Goal: Task Accomplishment & Management: Complete application form

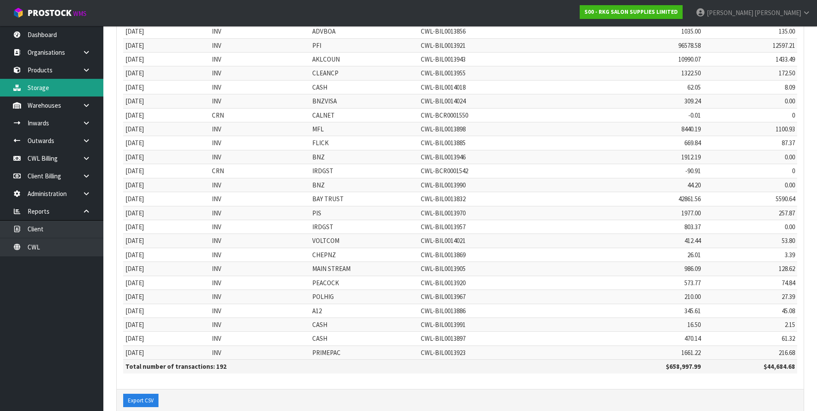
scroll to position [119, 0]
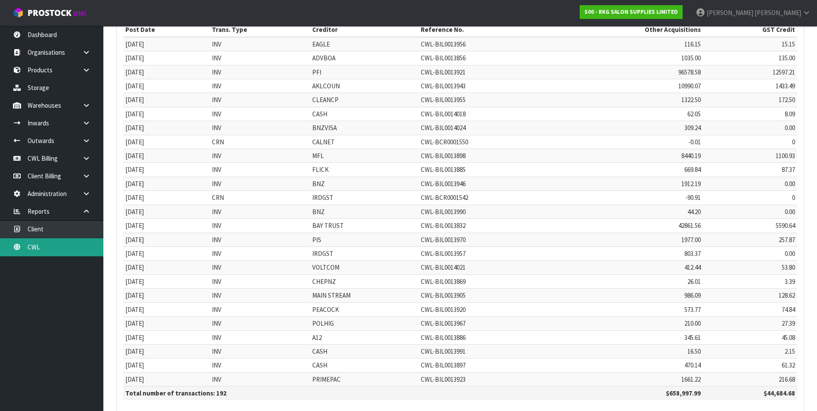
click at [82, 250] on link "CWL" at bounding box center [51, 247] width 103 height 18
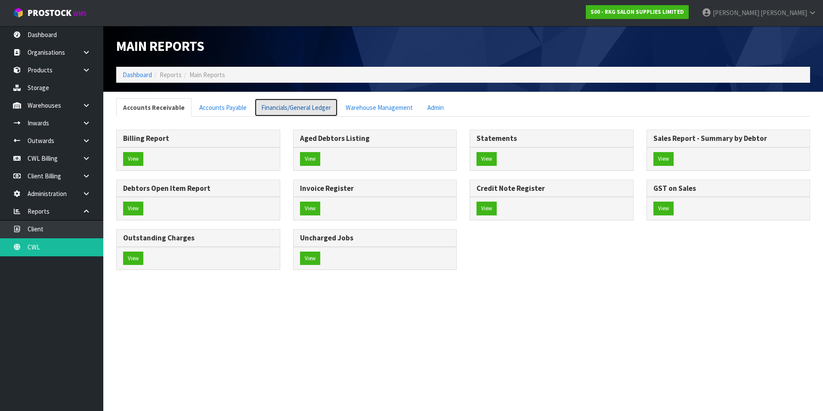
click at [300, 112] on link "Financials/General Ledger" at bounding box center [296, 107] width 84 height 19
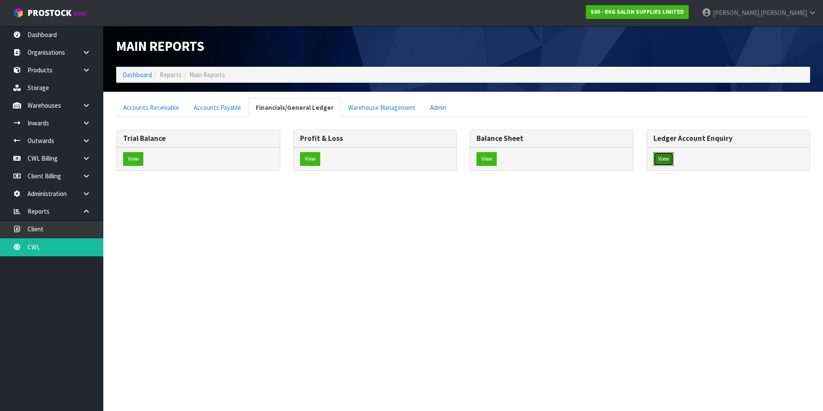
click at [661, 158] on button "View" at bounding box center [664, 159] width 20 height 14
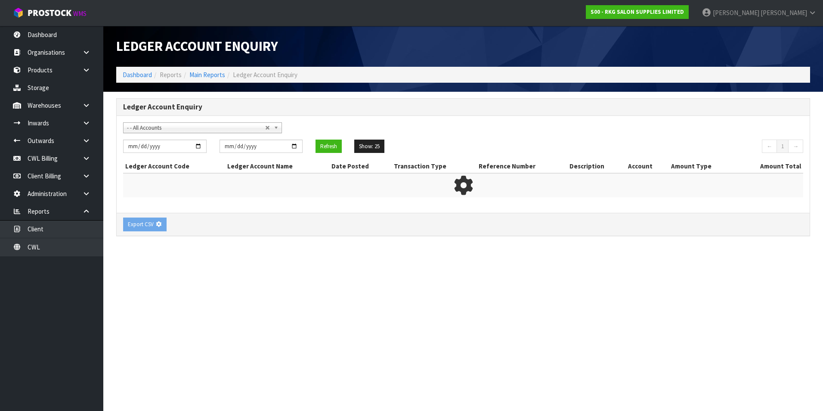
click at [174, 132] on span "- - All Accounts" at bounding box center [196, 128] width 138 height 10
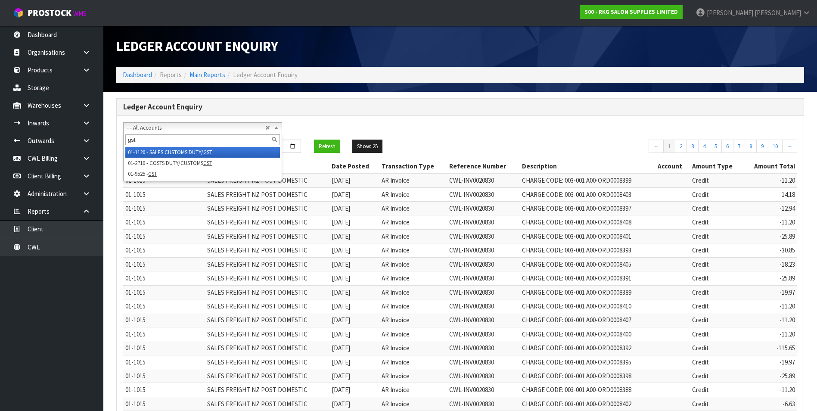
type input "gst"
click at [167, 151] on li "01-1120 - SALES CUSTOMS DUTY/ GST" at bounding box center [202, 152] width 155 height 11
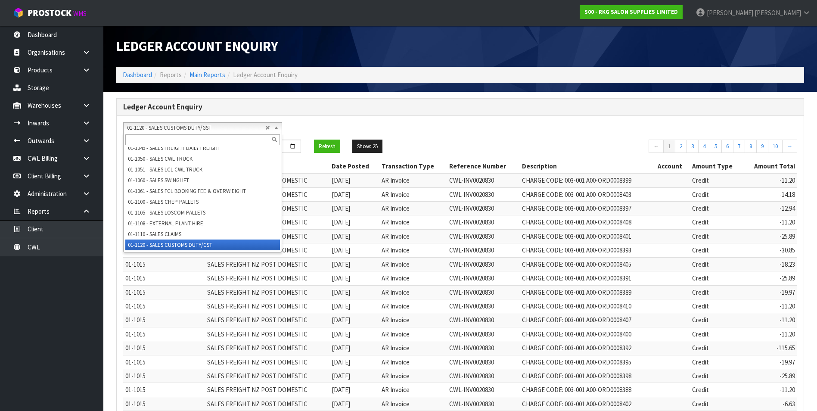
drag, startPoint x: 189, startPoint y: 125, endPoint x: 185, endPoint y: 133, distance: 8.5
click at [190, 125] on span "01-1120 - SALES CUSTOMS DUTY/GST" at bounding box center [196, 128] width 138 height 10
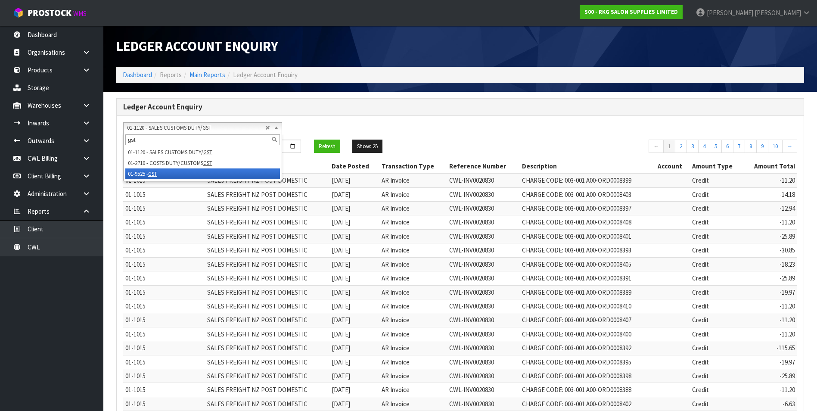
type input "gst"
click at [153, 171] on em "GST" at bounding box center [152, 173] width 9 height 7
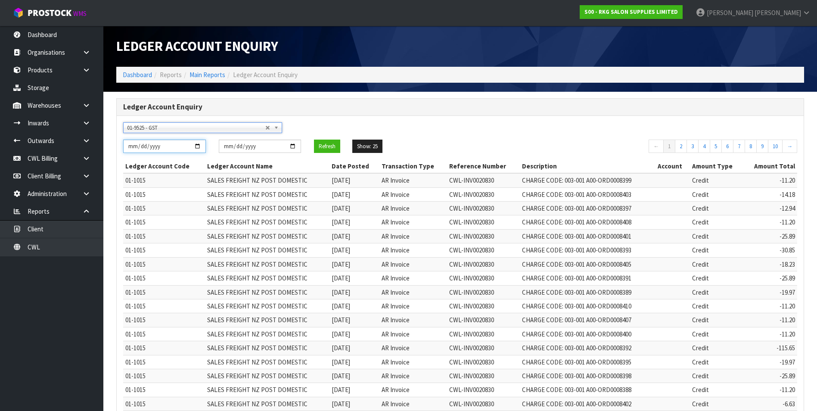
click at [196, 145] on input "[DATE]" at bounding box center [164, 146] width 83 height 13
type input "[DATE]"
click at [292, 148] on input "[DATE]" at bounding box center [260, 146] width 83 height 13
type input "[DATE]"
click at [326, 146] on button "Refresh" at bounding box center [327, 147] width 26 height 14
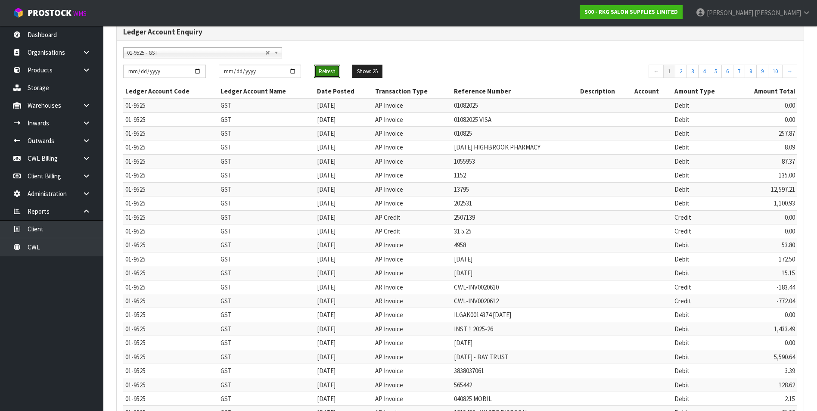
scroll to position [165, 0]
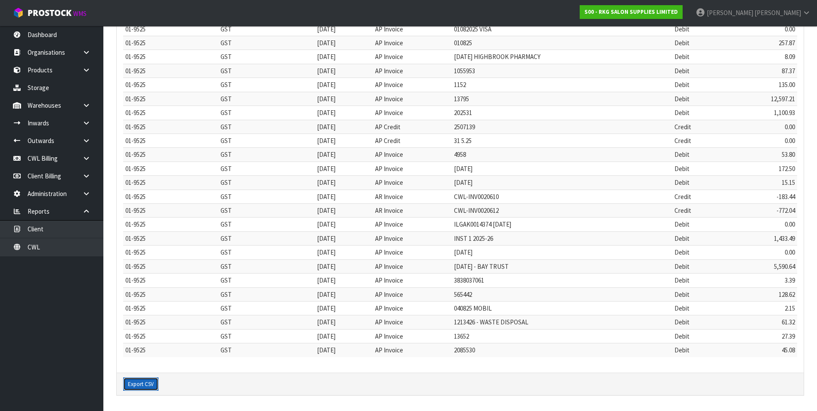
click at [152, 385] on button "Export CSV" at bounding box center [140, 384] width 35 height 14
click at [37, 155] on link "CWL Billing" at bounding box center [51, 158] width 103 height 18
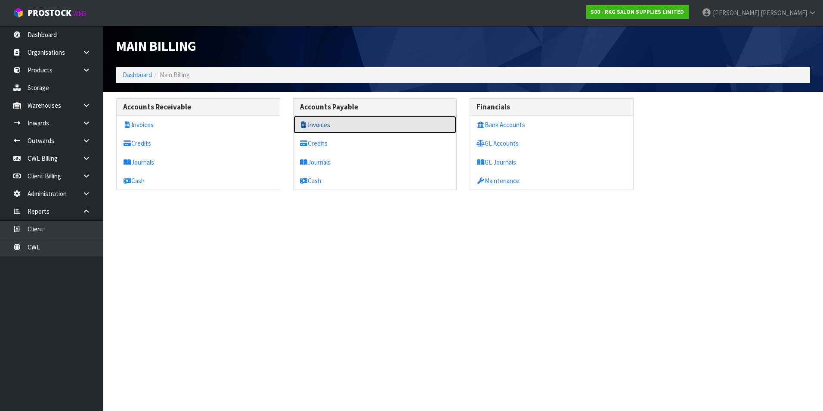
click at [314, 125] on link "Invoices" at bounding box center [375, 125] width 163 height 18
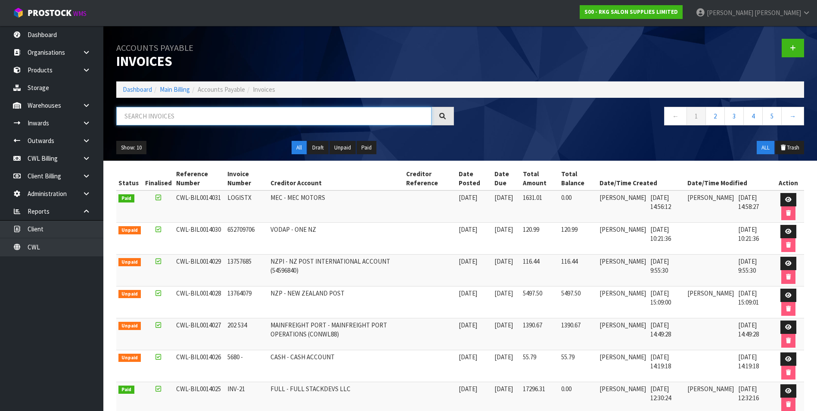
click at [170, 118] on input "text" at bounding box center [273, 116] width 315 height 19
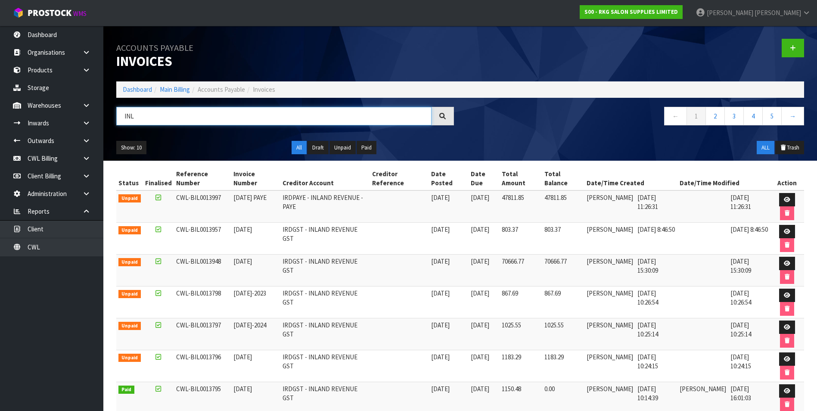
type input "INL"
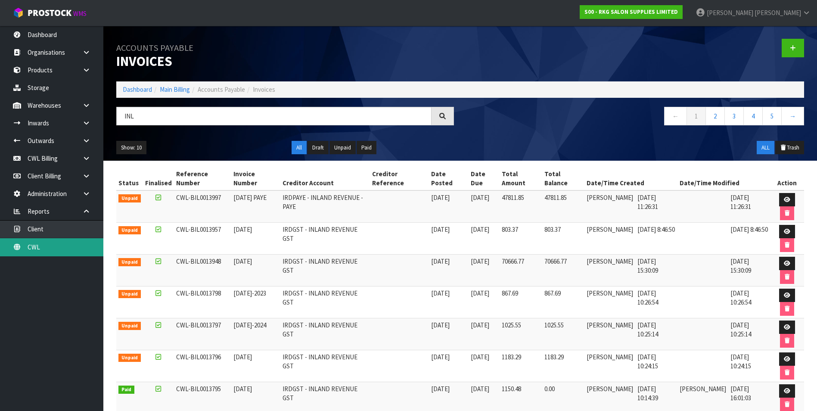
click at [50, 247] on link "CWL" at bounding box center [51, 247] width 103 height 18
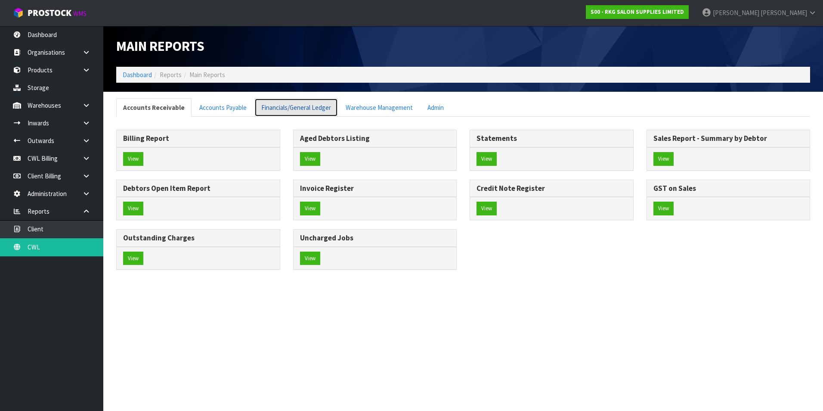
click at [288, 105] on link "Financials/General Ledger" at bounding box center [296, 107] width 84 height 19
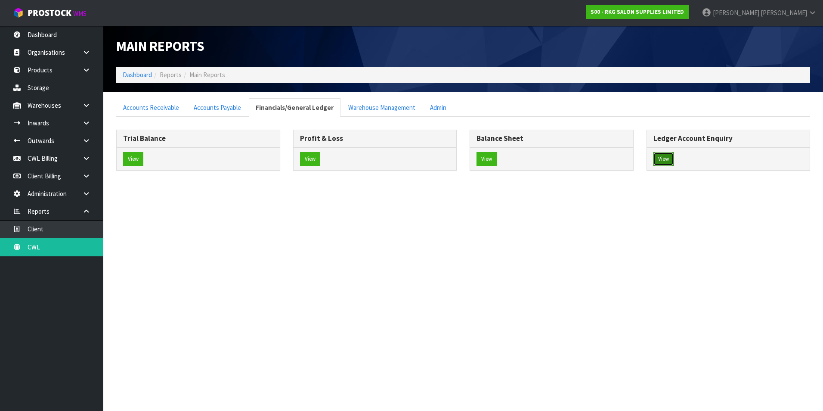
click at [659, 161] on button "View" at bounding box center [664, 159] width 20 height 14
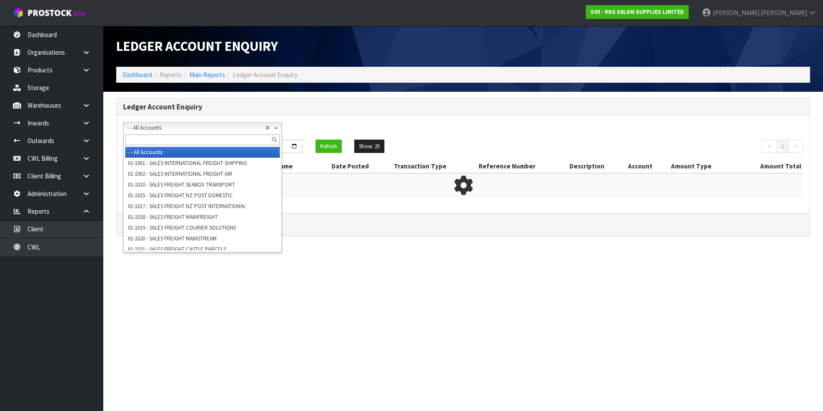
click at [198, 130] on span "- - All Accounts" at bounding box center [196, 128] width 138 height 10
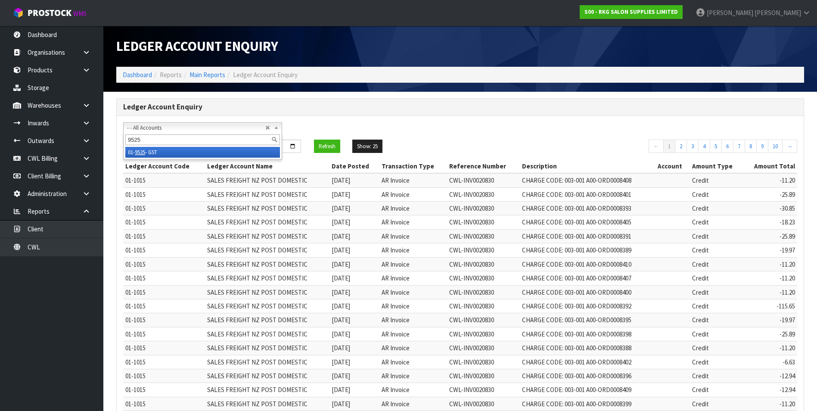
type input "9525"
click at [186, 154] on li "01- 9525 - GST" at bounding box center [202, 152] width 155 height 11
click at [198, 145] on input "[DATE]" at bounding box center [164, 146] width 83 height 13
type input "[DATE]"
click at [293, 147] on input "[DATE]" at bounding box center [260, 146] width 83 height 13
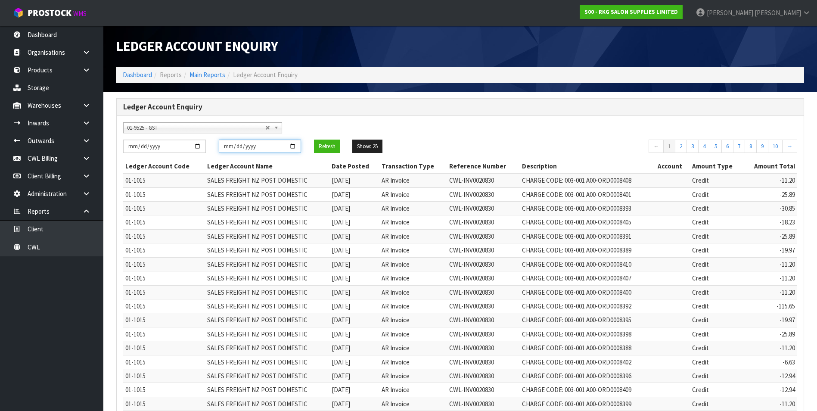
type input "[DATE]"
click at [326, 144] on button "Refresh" at bounding box center [327, 147] width 26 height 14
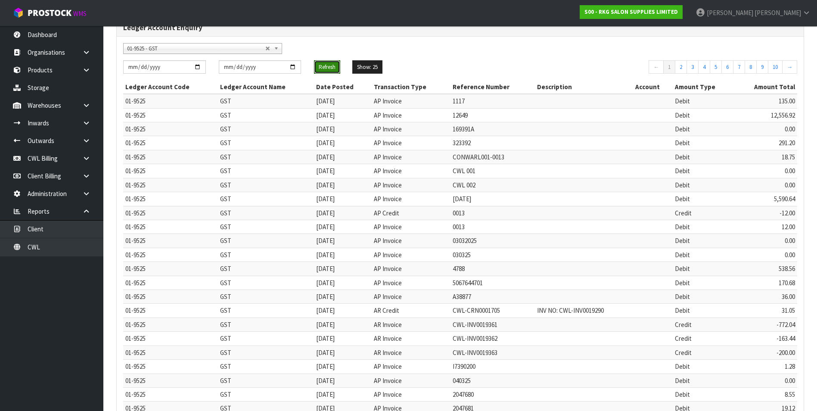
scroll to position [165, 0]
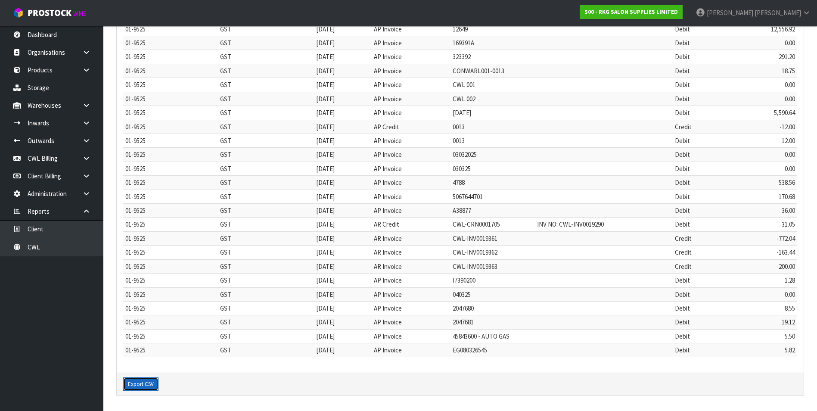
click at [148, 387] on button "Export CSV" at bounding box center [140, 384] width 35 height 14
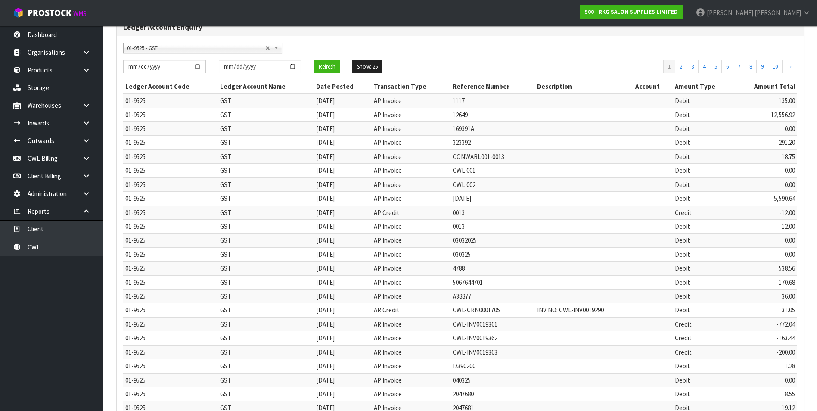
scroll to position [0, 0]
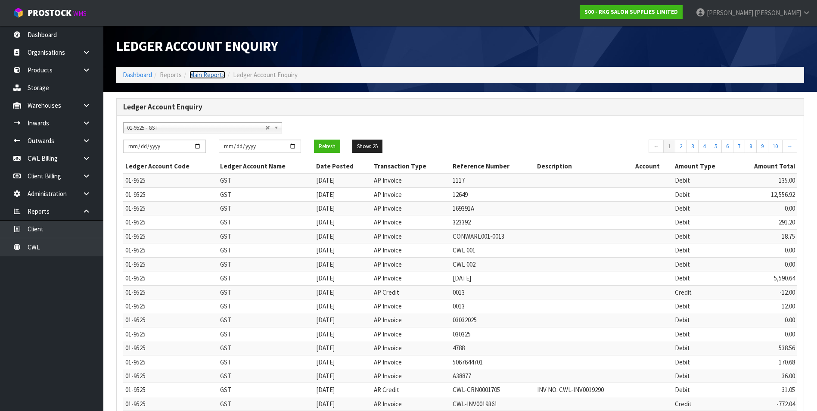
click at [219, 78] on link "Main Reports" at bounding box center [207, 75] width 36 height 8
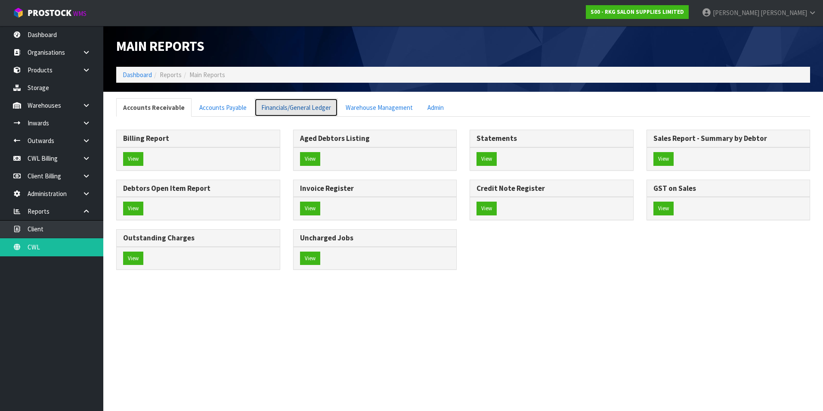
click at [279, 110] on link "Financials/General Ledger" at bounding box center [296, 107] width 84 height 19
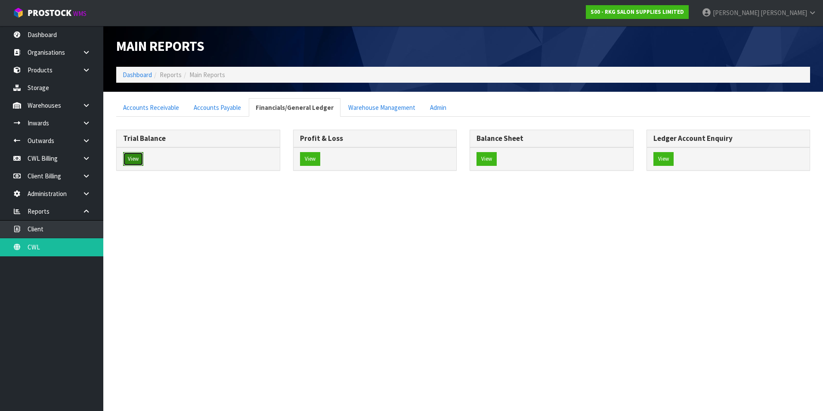
click at [133, 158] on button "View" at bounding box center [133, 159] width 20 height 14
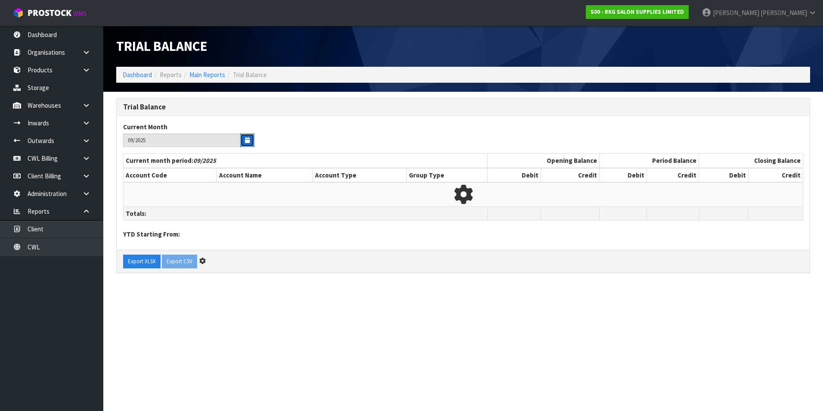
click at [248, 141] on icon "button" at bounding box center [247, 140] width 5 height 6
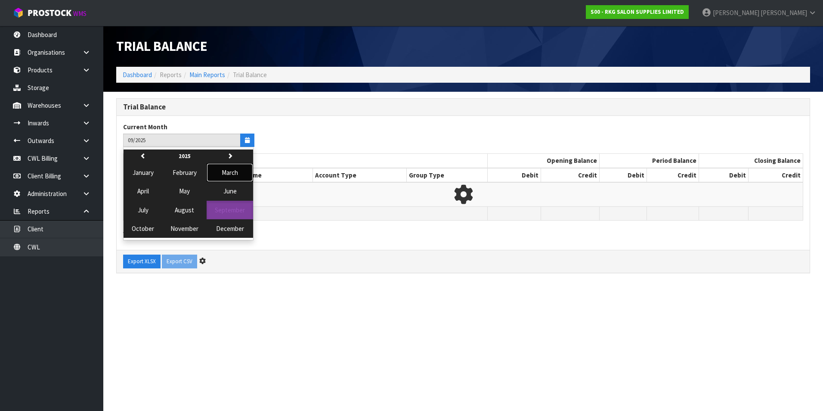
click at [235, 176] on span "March" at bounding box center [230, 172] width 16 height 8
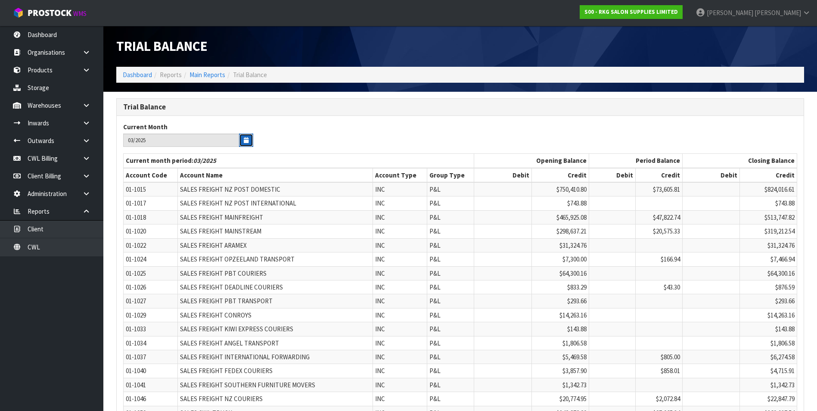
click at [245, 139] on icon "button" at bounding box center [246, 140] width 5 height 6
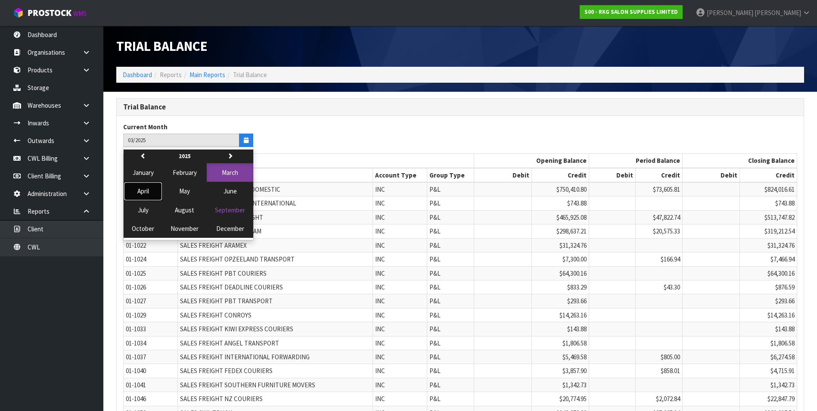
click at [147, 189] on span "April" at bounding box center [143, 191] width 12 height 8
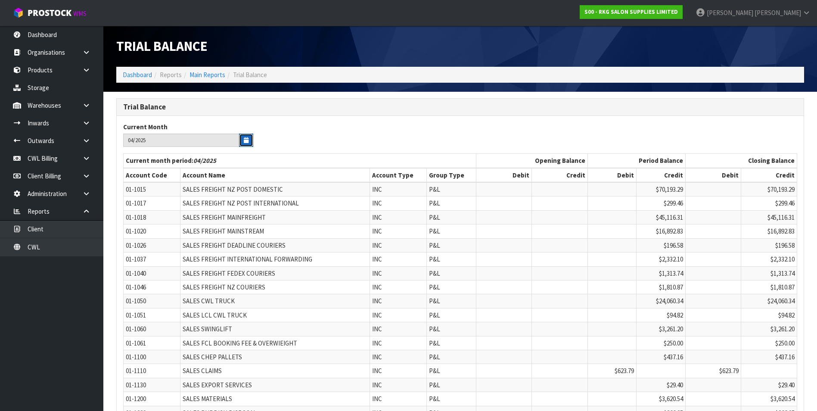
click at [248, 142] on icon "button" at bounding box center [246, 140] width 5 height 6
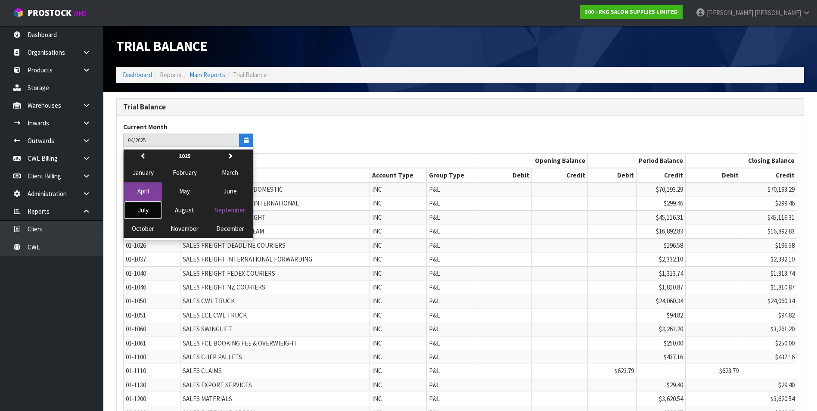
click at [147, 211] on span "July" at bounding box center [143, 210] width 11 height 8
type input "07/2025"
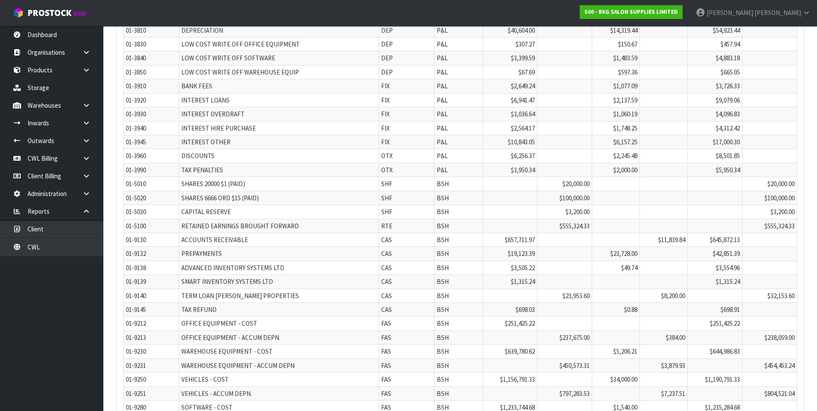
scroll to position [1884, 0]
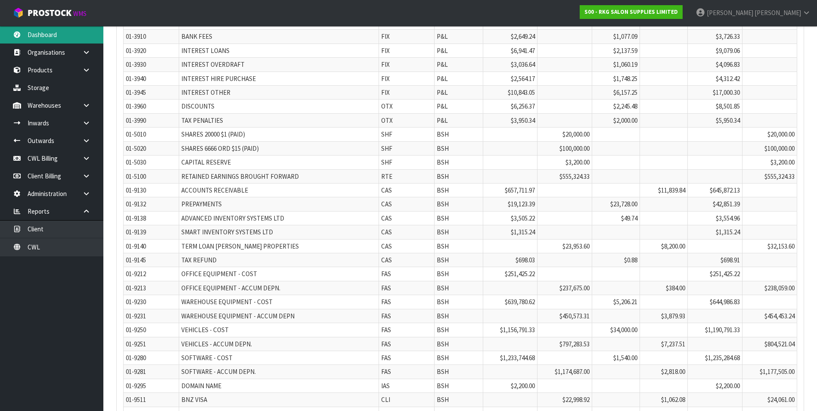
click at [72, 41] on link "Dashboard" at bounding box center [51, 35] width 103 height 18
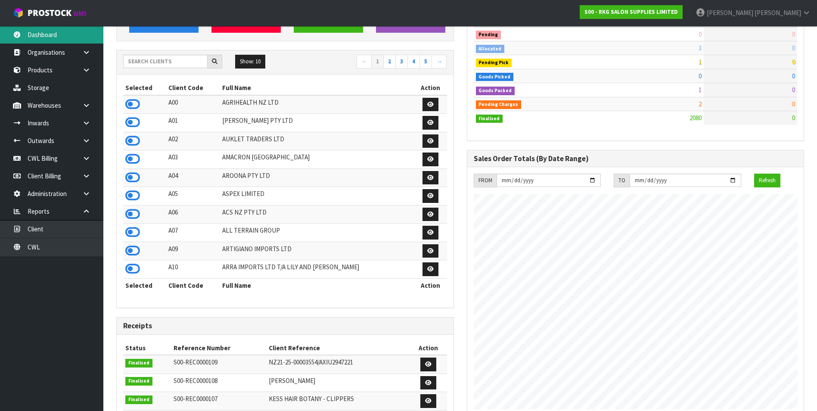
scroll to position [16, 0]
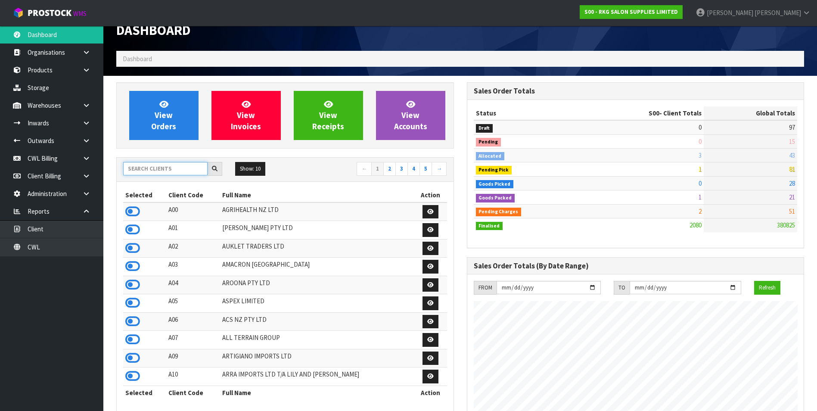
click at [143, 166] on input "text" at bounding box center [165, 168] width 84 height 13
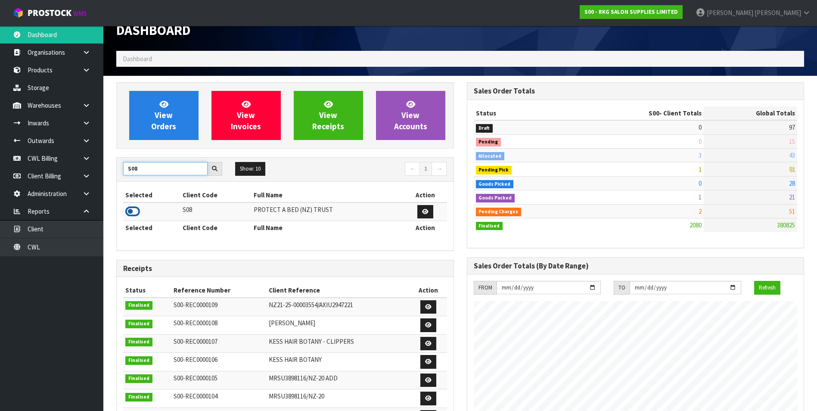
type input "S08"
drag, startPoint x: 131, startPoint y: 213, endPoint x: 81, endPoint y: 205, distance: 50.5
click at [130, 212] on icon at bounding box center [132, 211] width 15 height 13
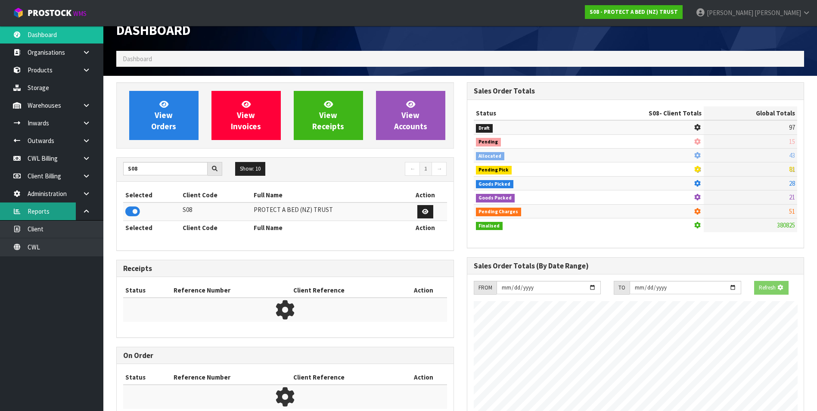
scroll to position [430047, 430234]
click at [37, 228] on link "Client" at bounding box center [51, 229] width 103 height 18
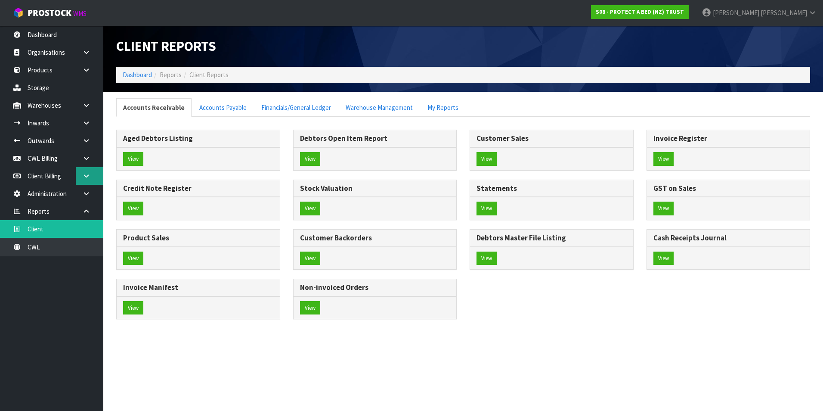
click at [81, 174] on link at bounding box center [90, 176] width 28 height 18
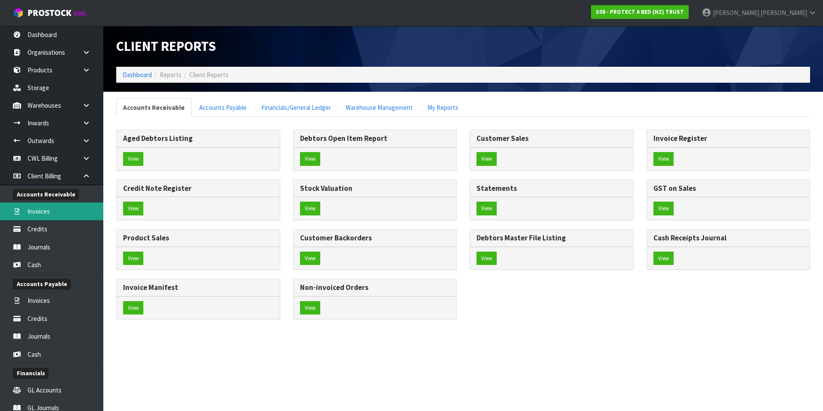
click at [56, 213] on link "Invoices" at bounding box center [51, 211] width 103 height 18
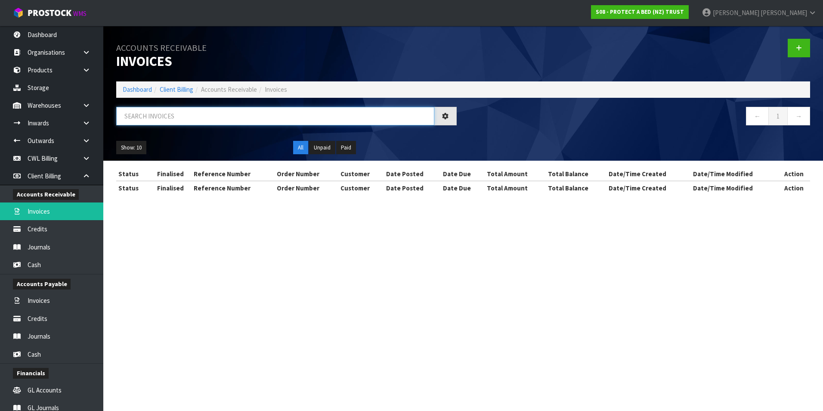
click at [152, 117] on input "text" at bounding box center [275, 116] width 318 height 19
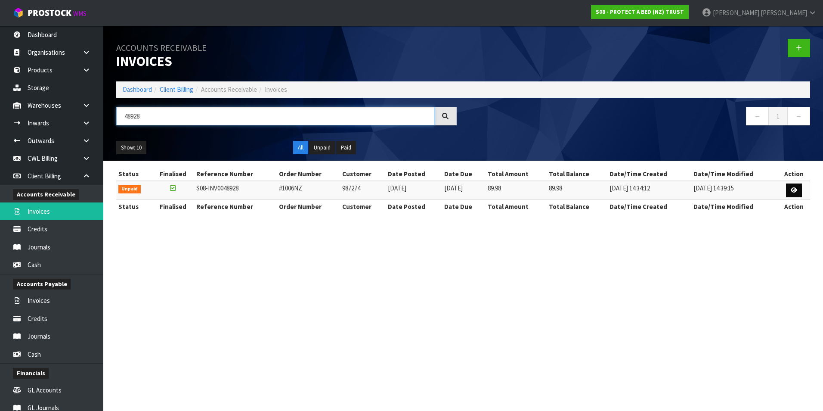
type input "48928"
click at [794, 191] on icon at bounding box center [794, 190] width 6 height 6
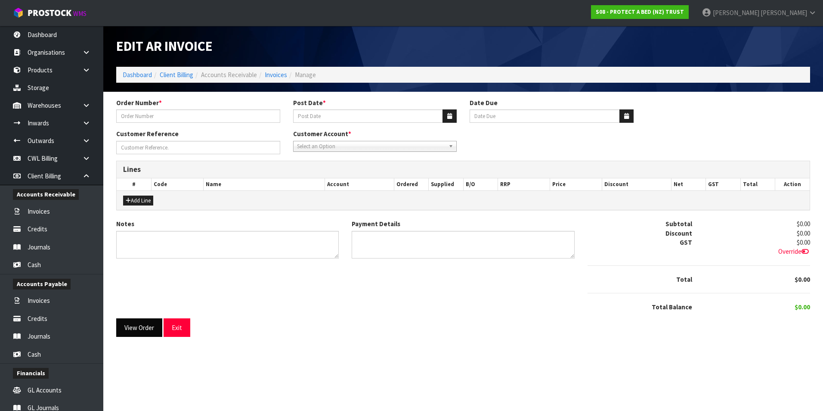
type input "#1006NZ"
type input "[DATE]"
type input "SHOPIFY"
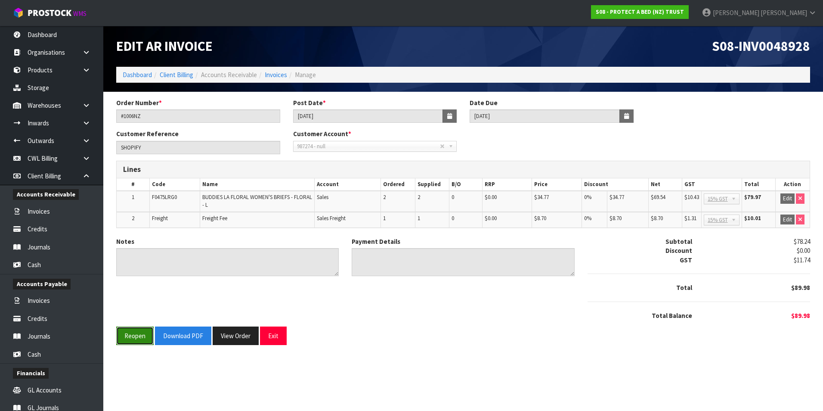
click at [136, 338] on button "Reopen" at bounding box center [134, 335] width 37 height 19
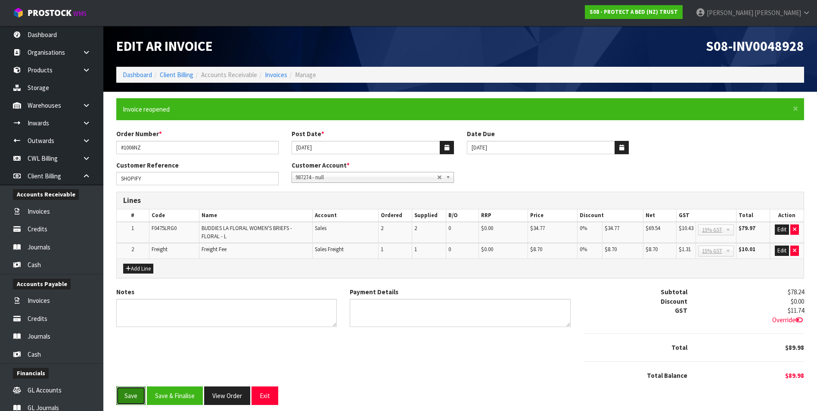
click at [127, 397] on button "Save" at bounding box center [130, 395] width 29 height 19
click at [270, 401] on button "Exit" at bounding box center [264, 395] width 27 height 19
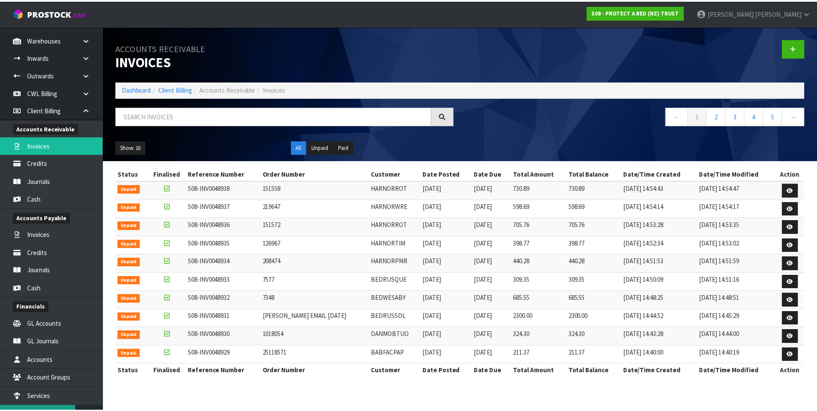
scroll to position [150, 0]
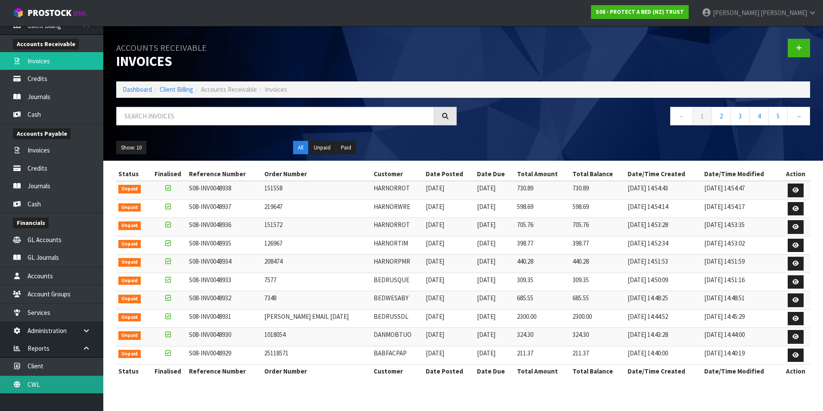
click at [73, 379] on link "CWL" at bounding box center [51, 384] width 103 height 18
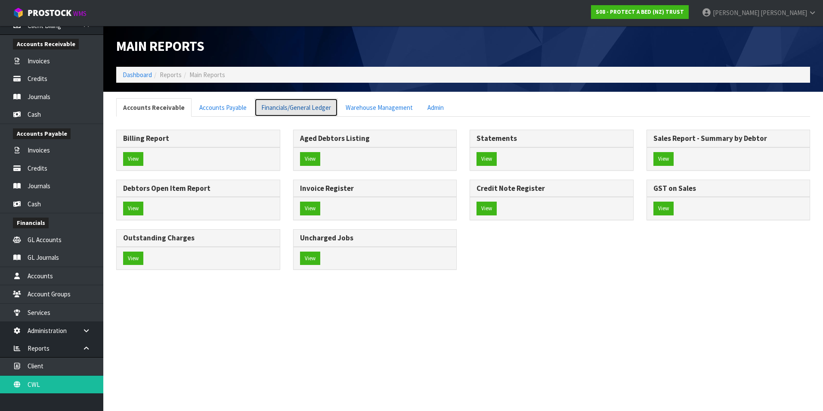
click at [276, 109] on link "Financials/General Ledger" at bounding box center [296, 107] width 84 height 19
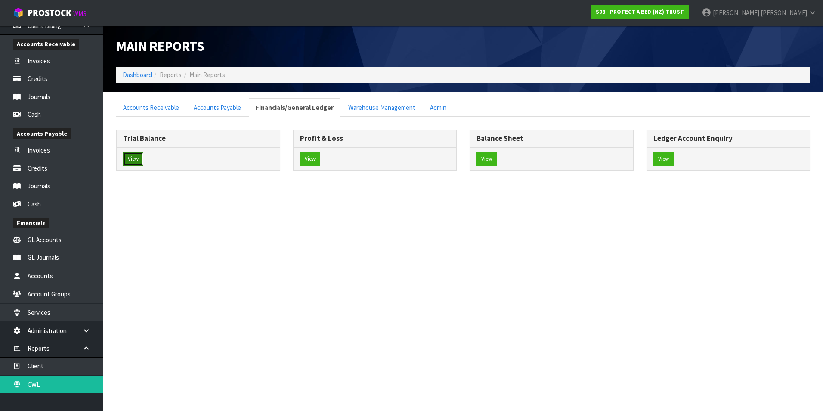
click at [134, 155] on button "View" at bounding box center [133, 159] width 20 height 14
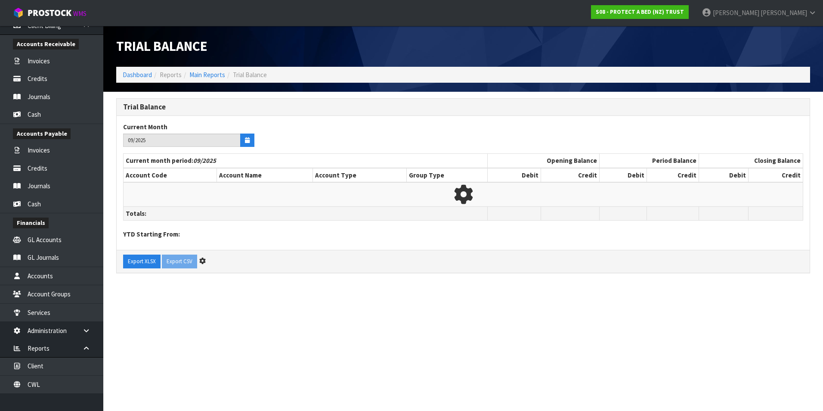
click at [255, 144] on div "Current Month 09/2025" at bounding box center [189, 134] width 144 height 25
click at [245, 146] on button "button" at bounding box center [247, 139] width 14 height 13
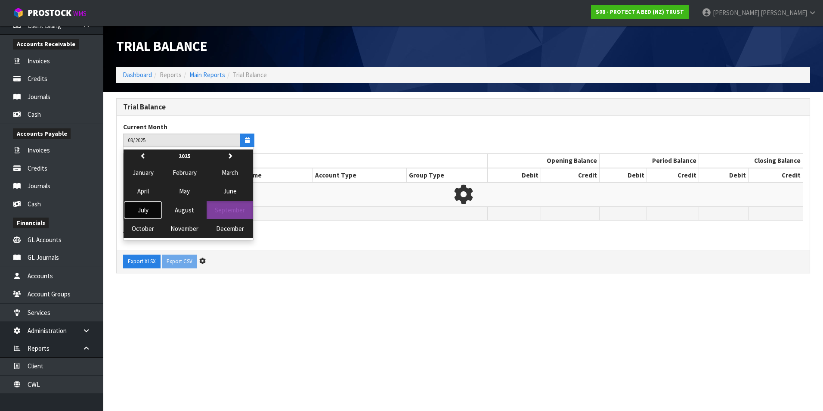
click at [145, 207] on span "July" at bounding box center [143, 210] width 11 height 8
type input "07/2025"
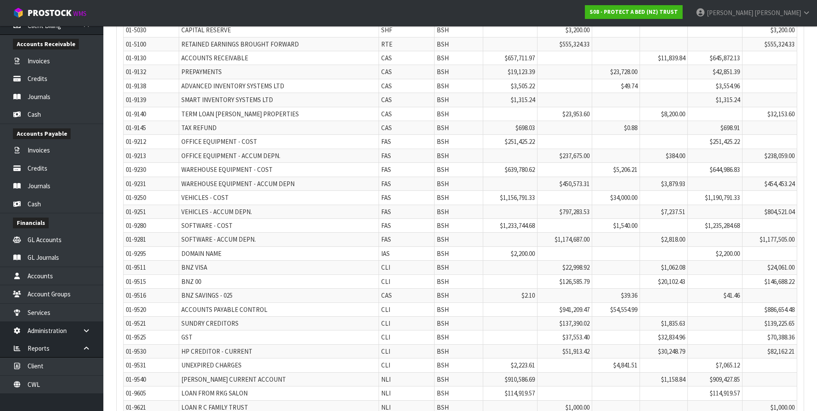
scroll to position [2082, 0]
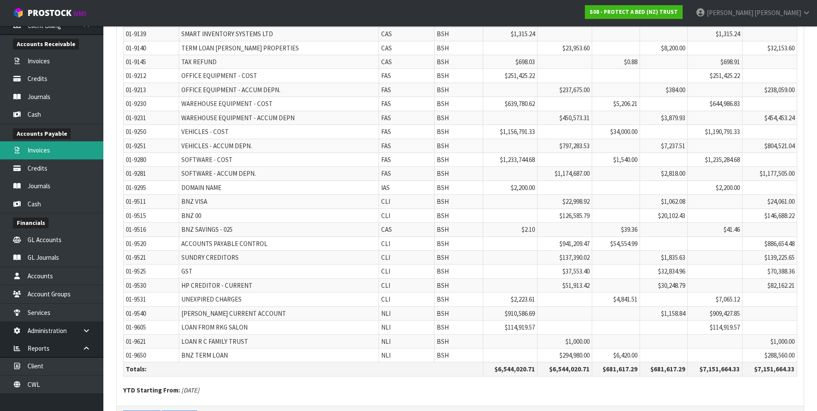
click at [47, 149] on link "Invoices" at bounding box center [51, 150] width 103 height 18
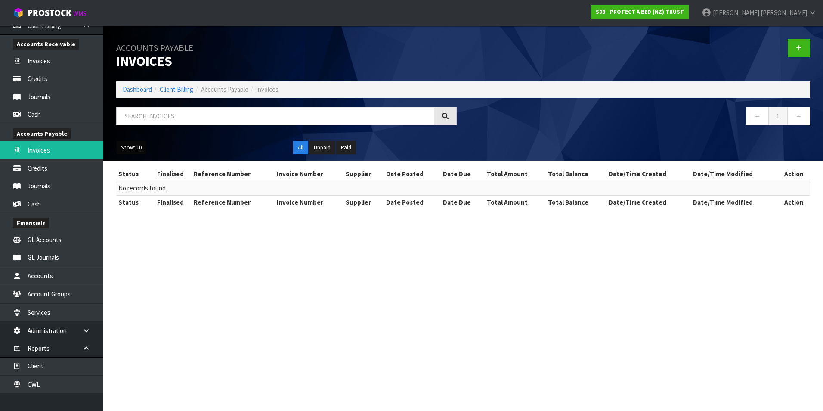
click at [130, 149] on button "Show: 10" at bounding box center [131, 148] width 30 height 14
click at [138, 202] on link "50" at bounding box center [151, 199] width 68 height 12
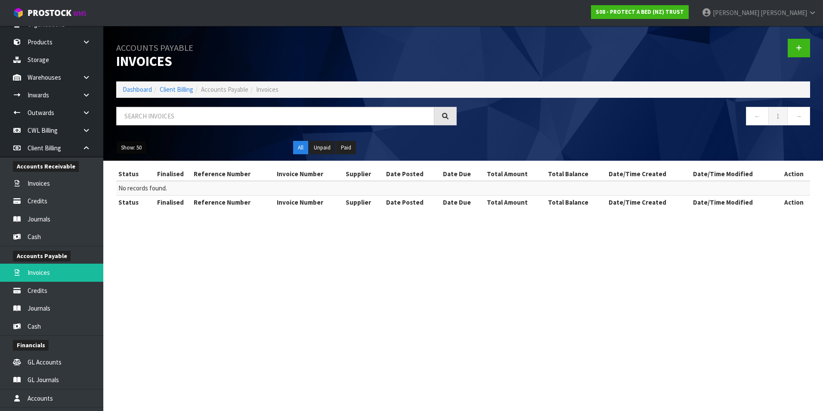
scroll to position [19, 0]
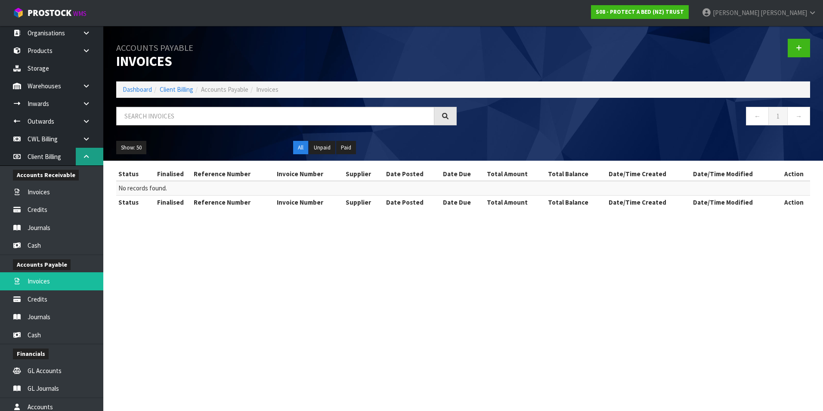
click at [85, 159] on icon at bounding box center [86, 156] width 8 height 6
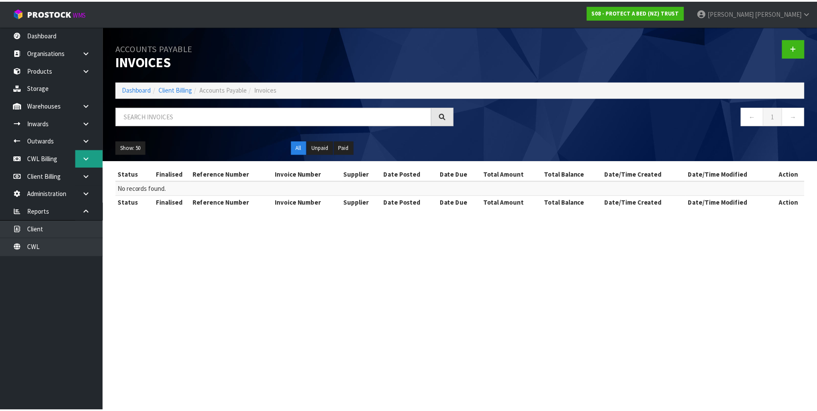
scroll to position [0, 0]
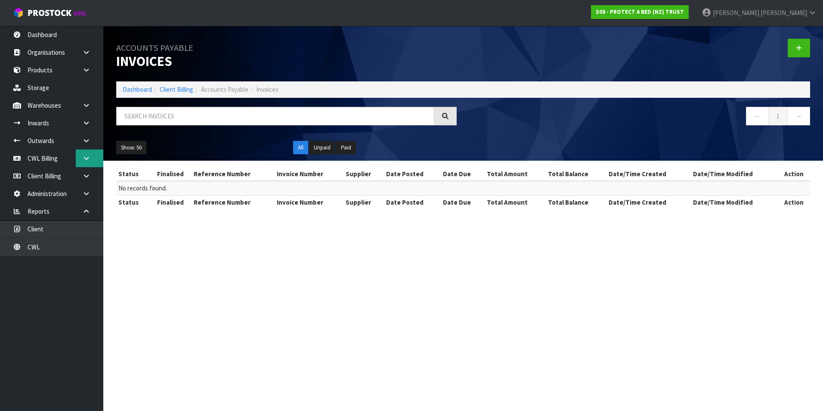
click at [84, 152] on link at bounding box center [90, 158] width 28 height 18
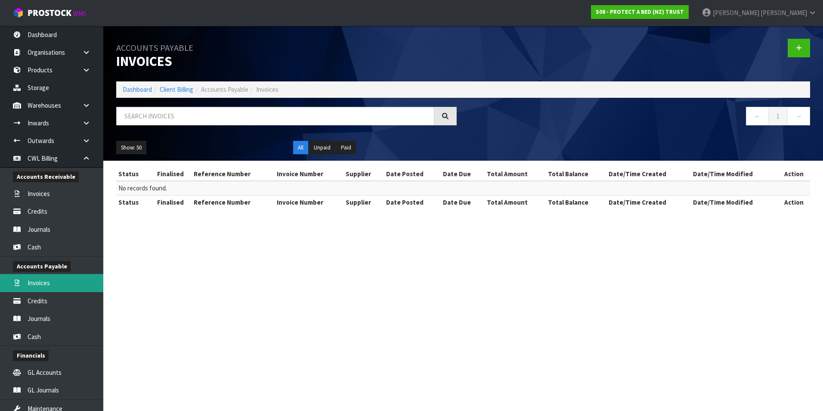
click at [40, 285] on link "Invoices" at bounding box center [51, 283] width 103 height 18
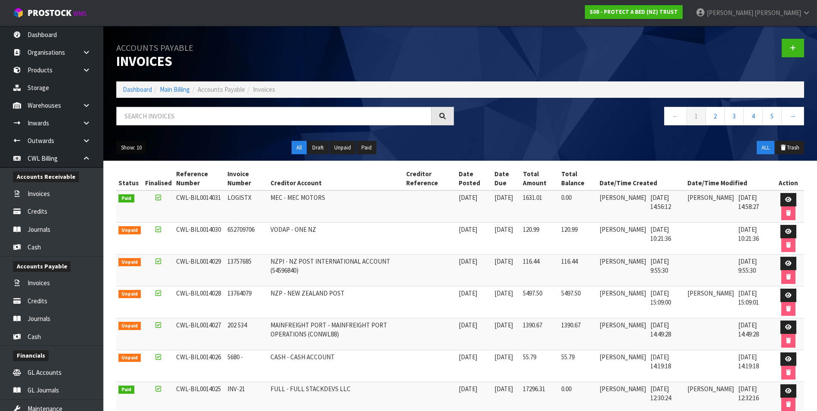
click at [124, 146] on button "Show: 10" at bounding box center [131, 148] width 30 height 14
click at [143, 197] on link "50" at bounding box center [151, 199] width 68 height 12
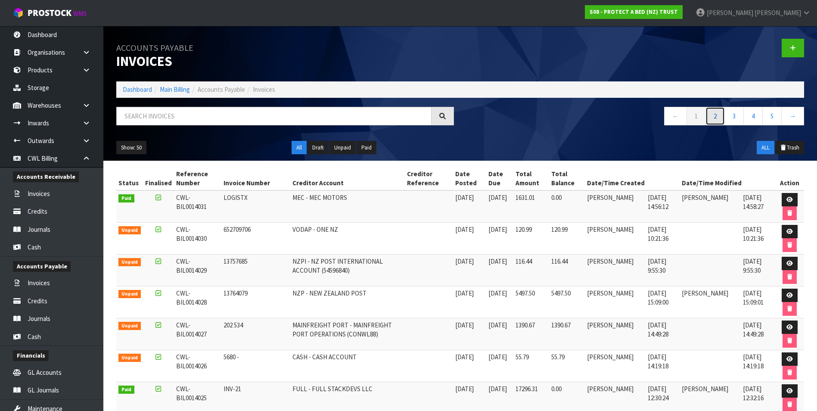
click at [718, 115] on link "2" at bounding box center [714, 116] width 19 height 19
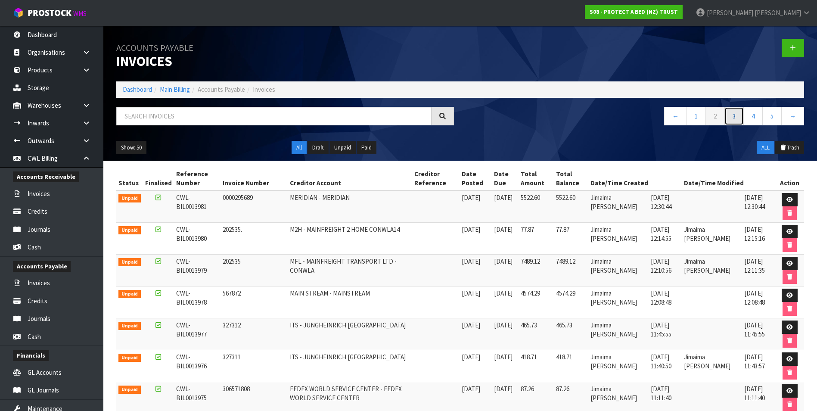
click at [734, 118] on link "3" at bounding box center [733, 116] width 19 height 19
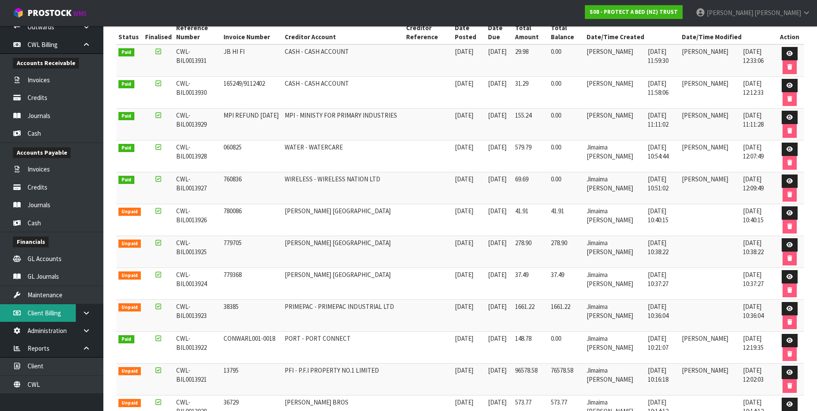
scroll to position [344, 0]
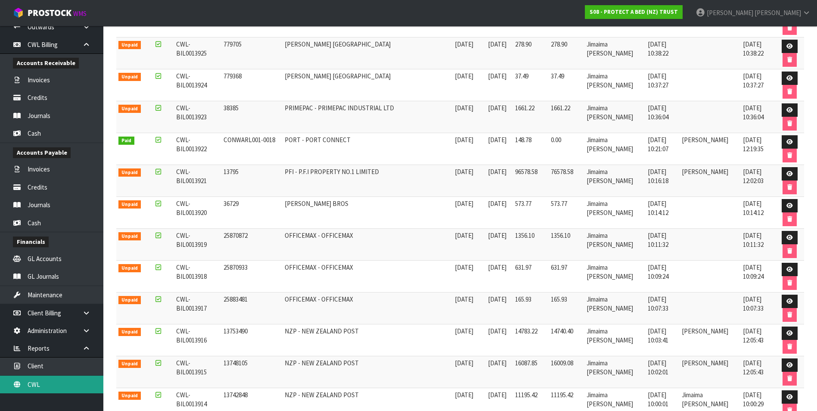
click at [51, 392] on link "CWL" at bounding box center [51, 384] width 103 height 18
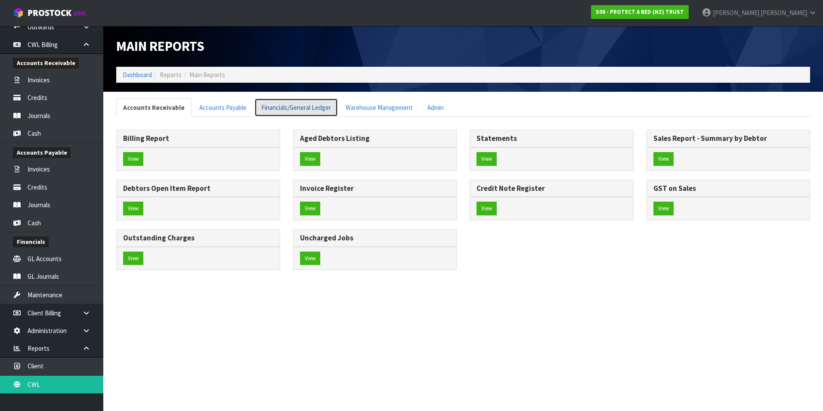
click at [279, 108] on link "Financials/General Ledger" at bounding box center [296, 107] width 84 height 19
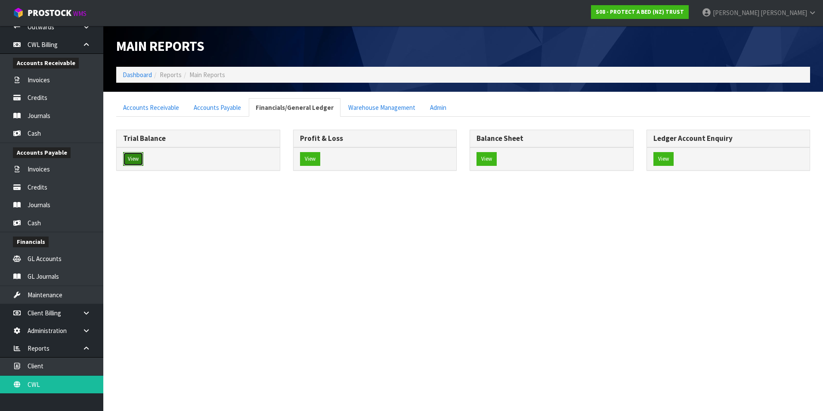
click at [128, 156] on button "View" at bounding box center [133, 159] width 20 height 14
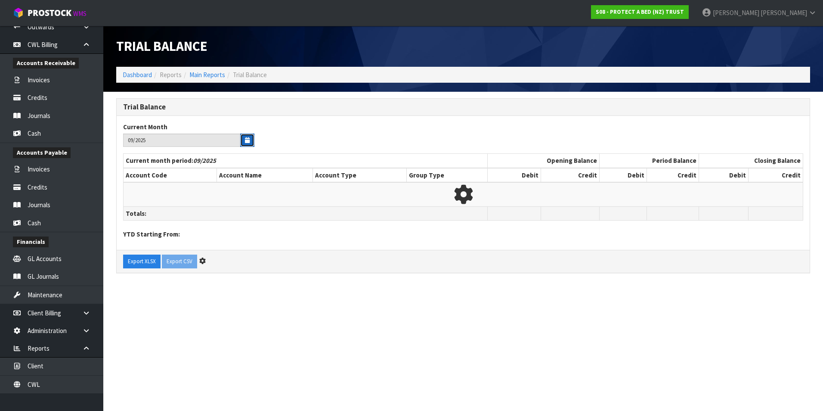
click at [249, 140] on icon "button" at bounding box center [247, 140] width 5 height 6
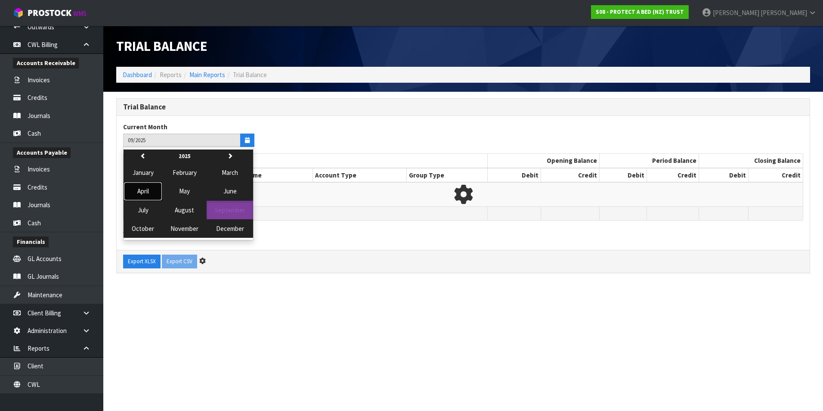
click at [146, 190] on span "April" at bounding box center [143, 191] width 12 height 8
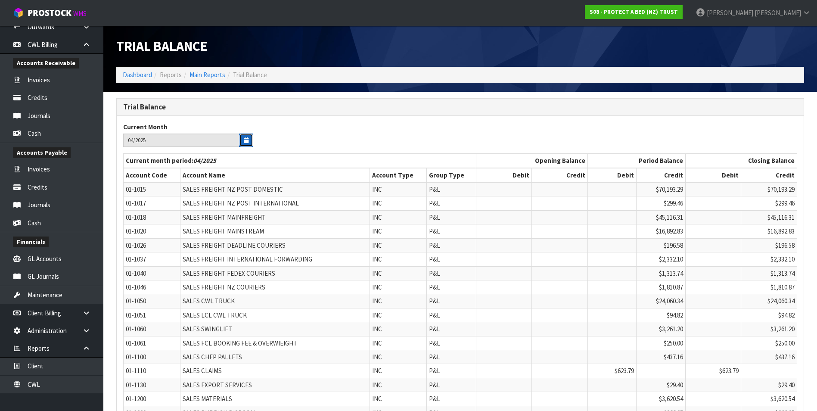
click at [247, 141] on icon "button" at bounding box center [246, 140] width 5 height 6
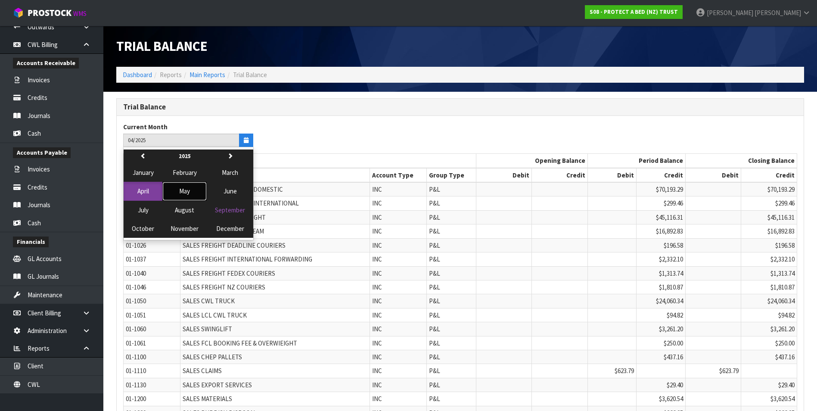
click at [185, 191] on span "May" at bounding box center [184, 191] width 11 height 8
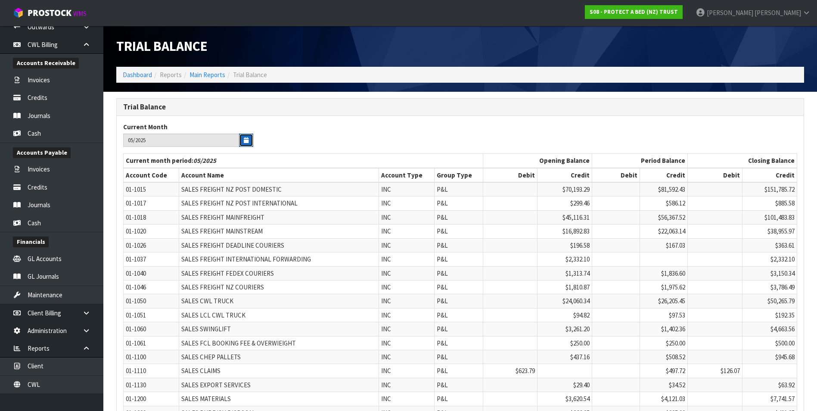
click at [245, 143] on icon "button" at bounding box center [246, 140] width 5 height 6
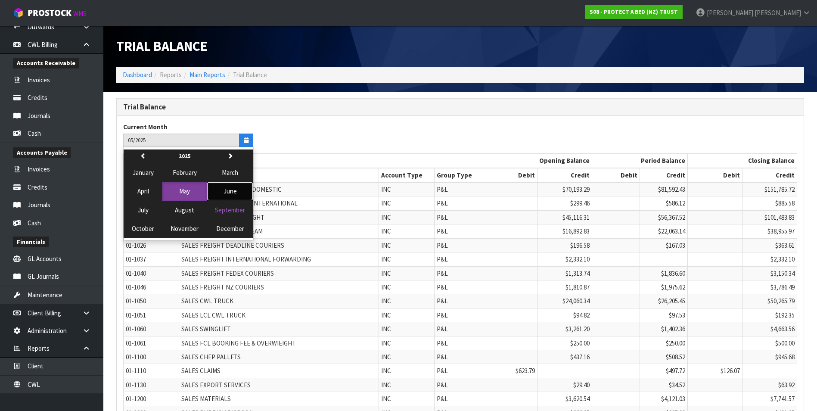
click at [231, 193] on span "June" at bounding box center [229, 191] width 13 height 8
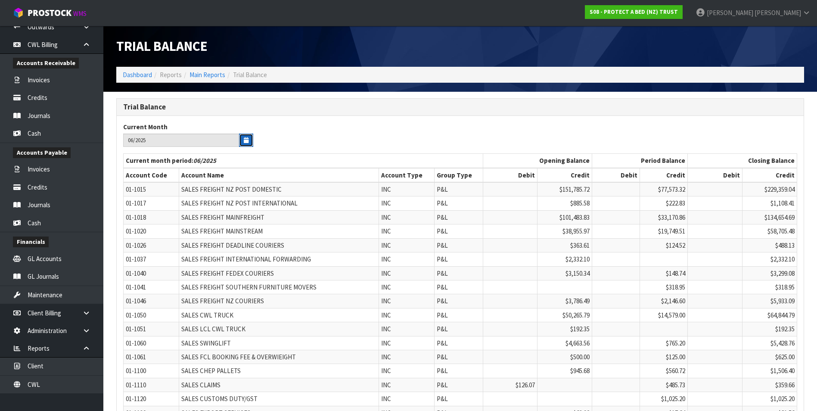
click at [251, 140] on button "button" at bounding box center [246, 139] width 14 height 13
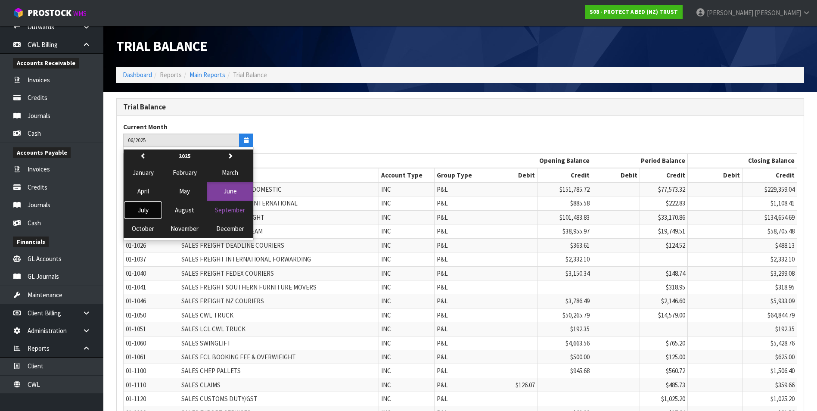
click at [143, 209] on span "July" at bounding box center [143, 210] width 11 height 8
type input "07/2025"
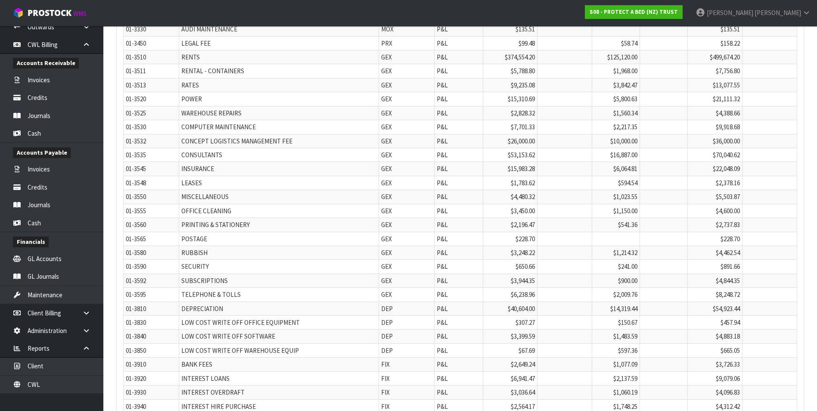
scroll to position [1555, 0]
drag, startPoint x: 816, startPoint y: 268, endPoint x: 823, endPoint y: 118, distance: 150.0
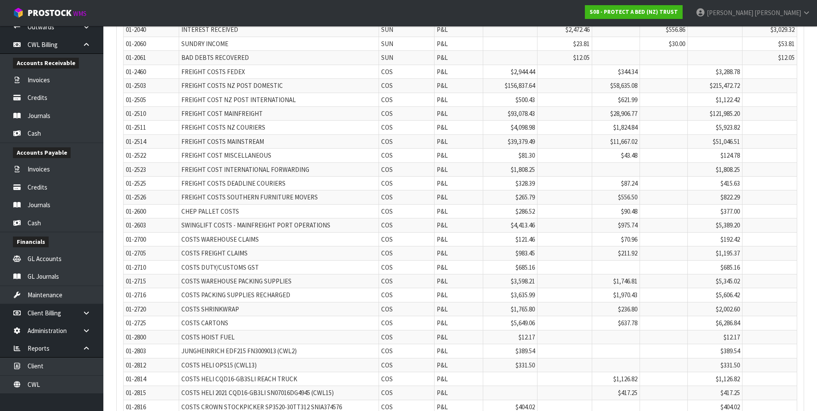
scroll to position [0, 0]
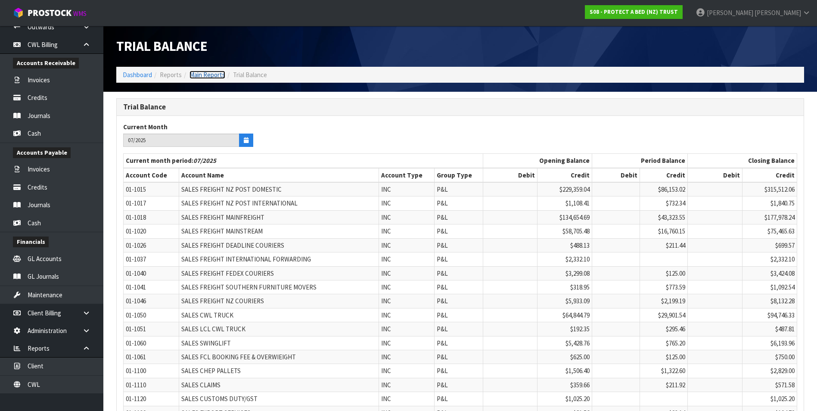
click at [211, 76] on link "Main Reports" at bounding box center [207, 75] width 36 height 8
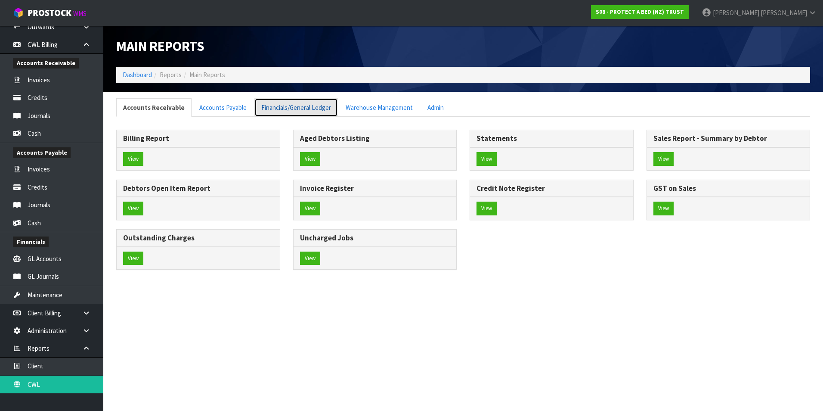
click at [288, 107] on link "Financials/General Ledger" at bounding box center [296, 107] width 84 height 19
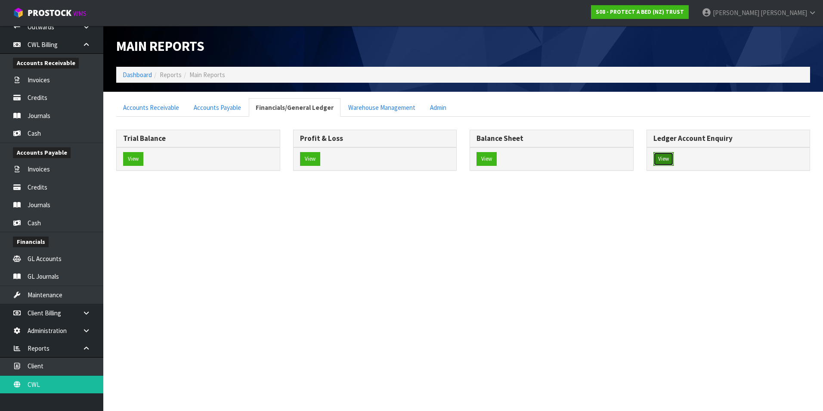
click at [661, 157] on button "View" at bounding box center [664, 159] width 20 height 14
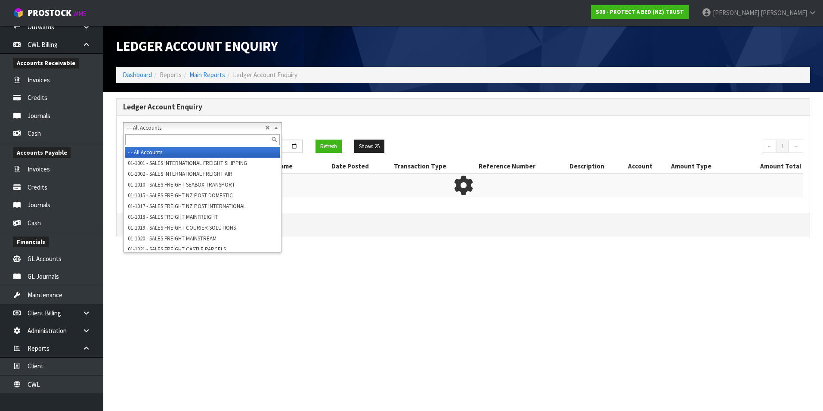
click at [157, 128] on span "- - All Accounts" at bounding box center [196, 128] width 138 height 10
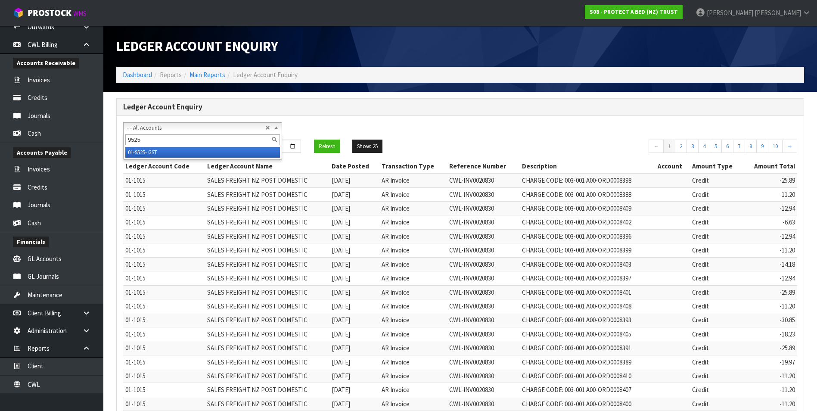
type input "9525"
click at [171, 149] on li "01- 9525 - GST" at bounding box center [202, 152] width 155 height 11
drag, startPoint x: 199, startPoint y: 146, endPoint x: 195, endPoint y: 152, distance: 7.8
click at [199, 146] on input "[DATE]" at bounding box center [164, 146] width 83 height 13
type input "[DATE]"
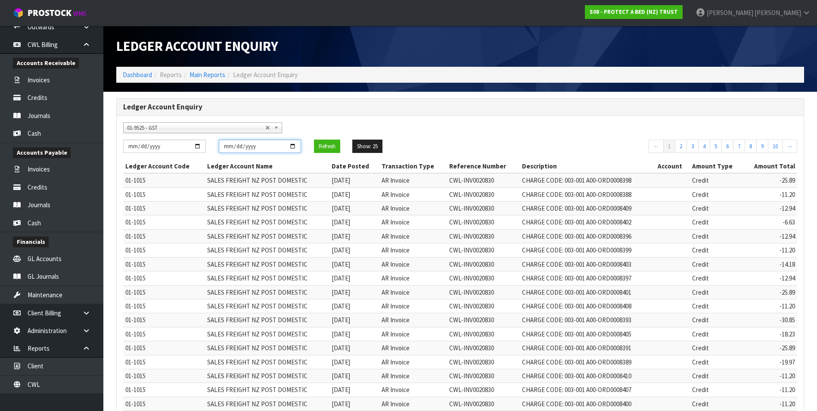
click at [295, 147] on input "[DATE]" at bounding box center [260, 146] width 83 height 13
type input "[DATE]"
click at [325, 146] on button "Refresh" at bounding box center [327, 147] width 26 height 14
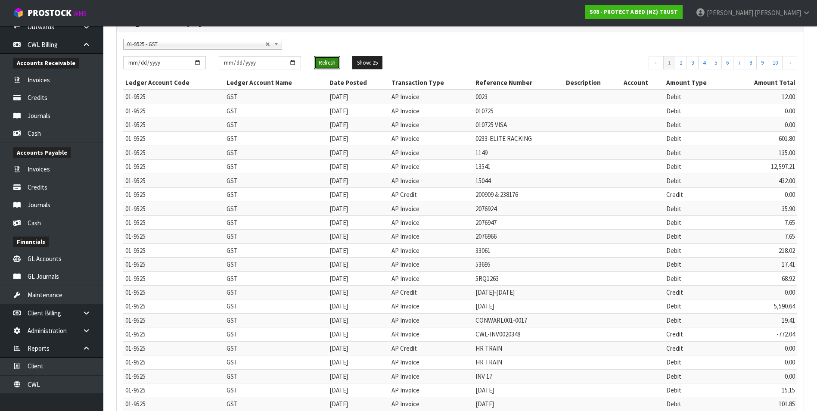
scroll to position [165, 0]
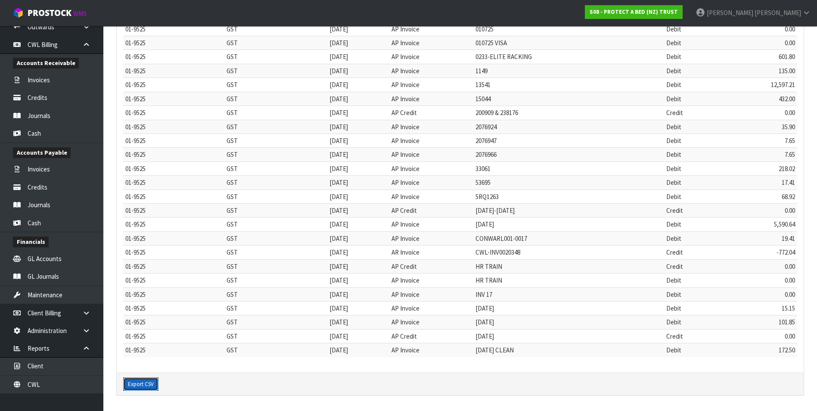
click at [147, 383] on button "Export CSV" at bounding box center [140, 384] width 35 height 14
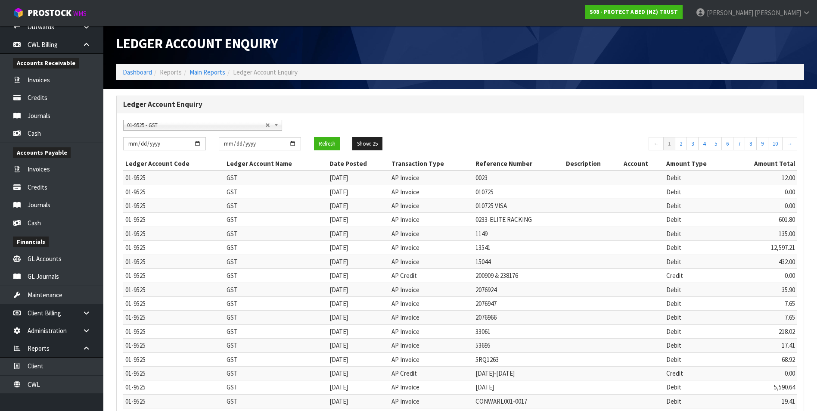
scroll to position [0, 0]
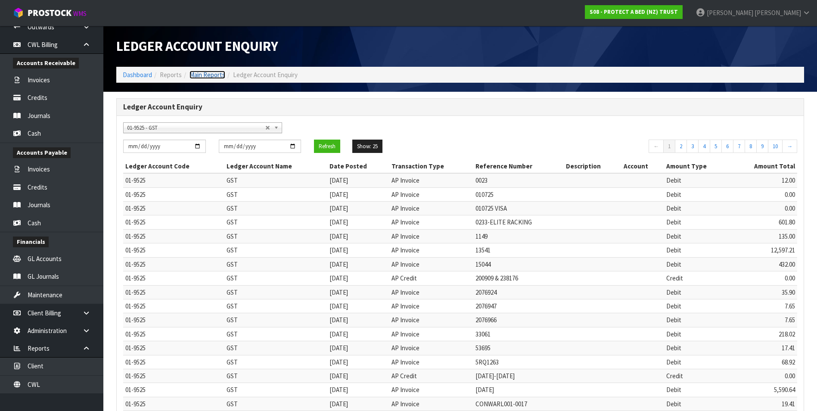
click at [203, 78] on link "Main Reports" at bounding box center [207, 75] width 36 height 8
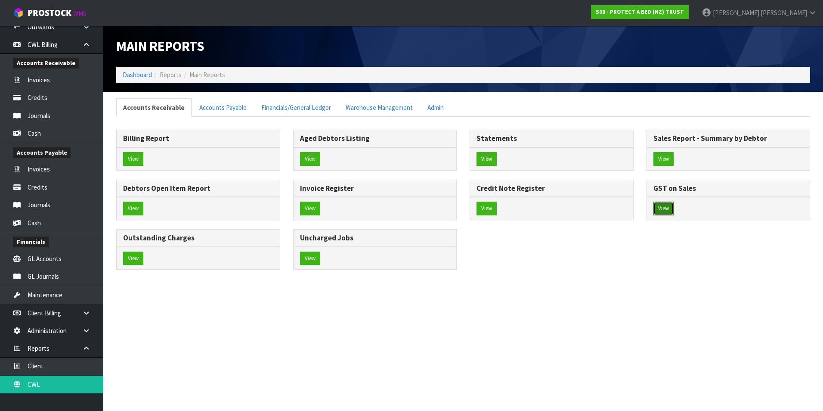
click at [668, 208] on button "View" at bounding box center [664, 209] width 20 height 14
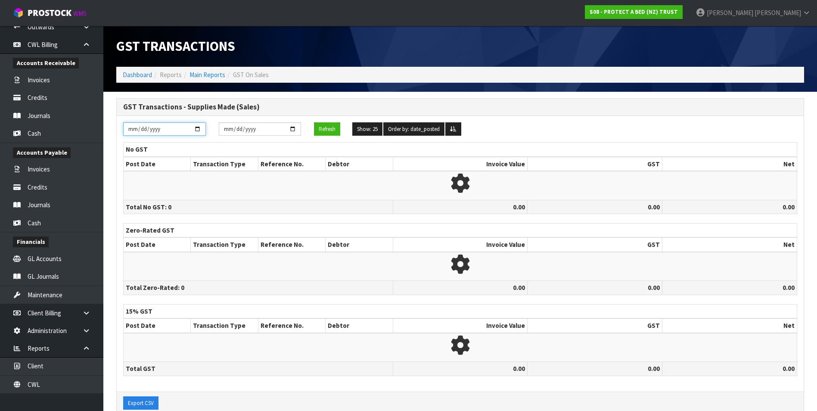
click at [202, 129] on input "[DATE]" at bounding box center [164, 128] width 83 height 13
click at [196, 130] on input "[DATE]" at bounding box center [164, 128] width 83 height 13
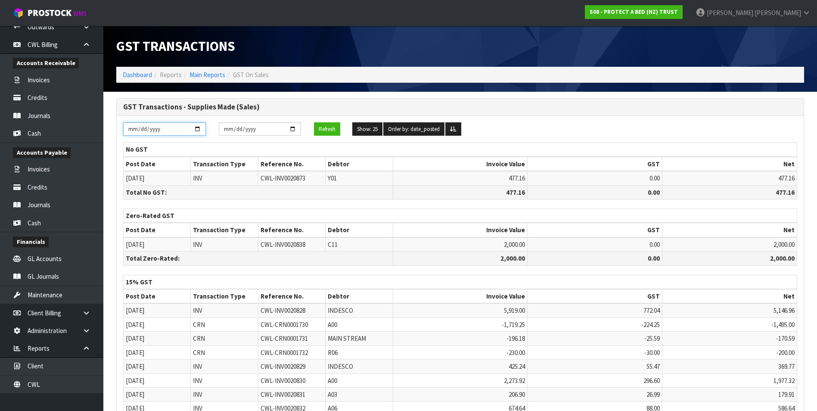
type input "[DATE]"
click at [292, 129] on input "[DATE]" at bounding box center [260, 128] width 83 height 13
type input "[DATE]"
click at [331, 132] on button "Refresh" at bounding box center [327, 129] width 26 height 14
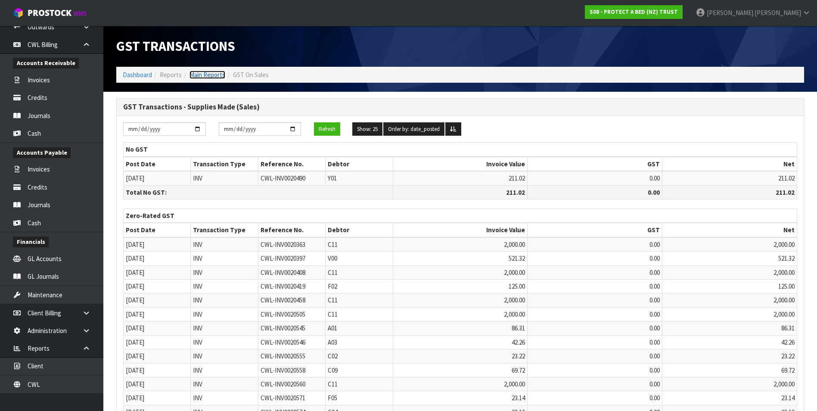
click at [208, 75] on link "Main Reports" at bounding box center [207, 75] width 36 height 8
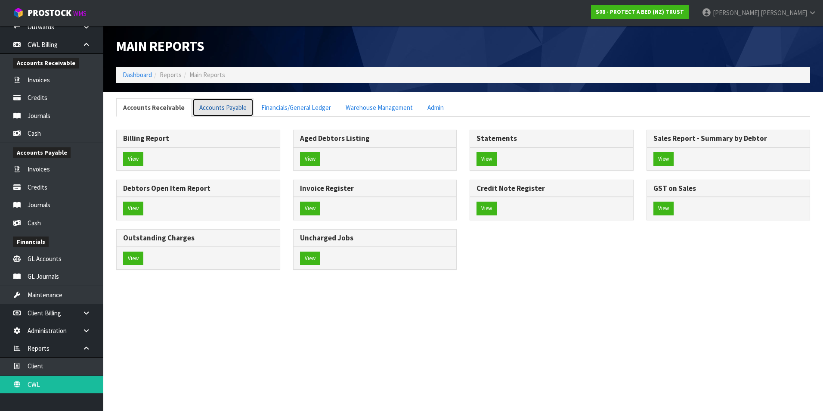
click at [227, 107] on link "Accounts Payable" at bounding box center [222, 107] width 61 height 19
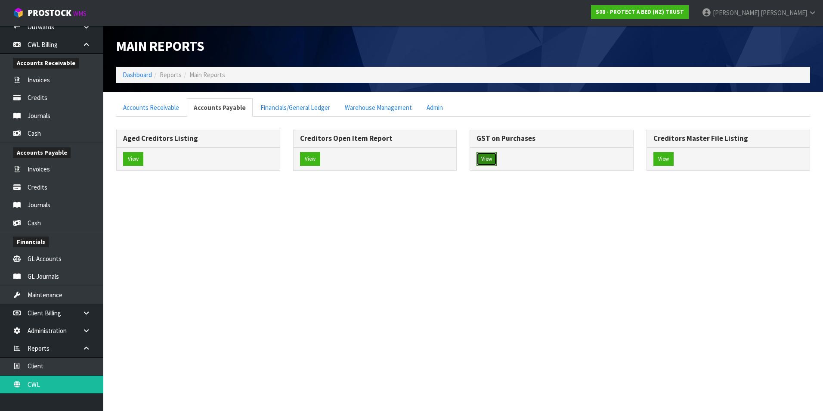
click at [484, 159] on button "View" at bounding box center [487, 159] width 20 height 14
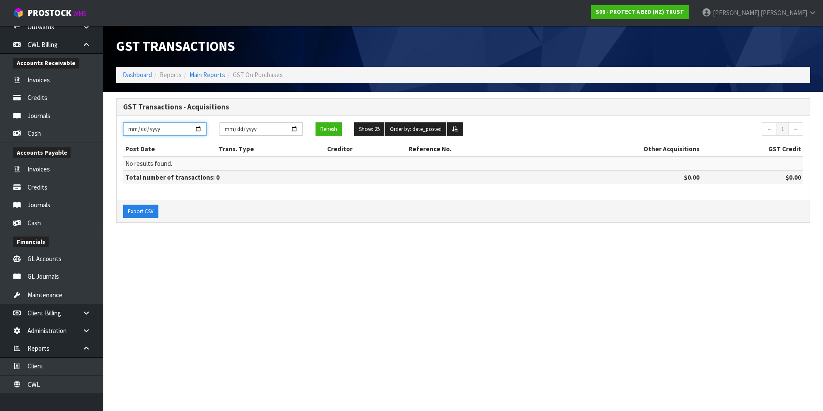
click at [199, 127] on input "[DATE]" at bounding box center [165, 128] width 84 height 13
type input "[DATE]"
click at [295, 130] on input "[DATE]" at bounding box center [262, 128] width 84 height 13
type input "[DATE]"
click at [325, 132] on button "Refresh" at bounding box center [329, 129] width 26 height 14
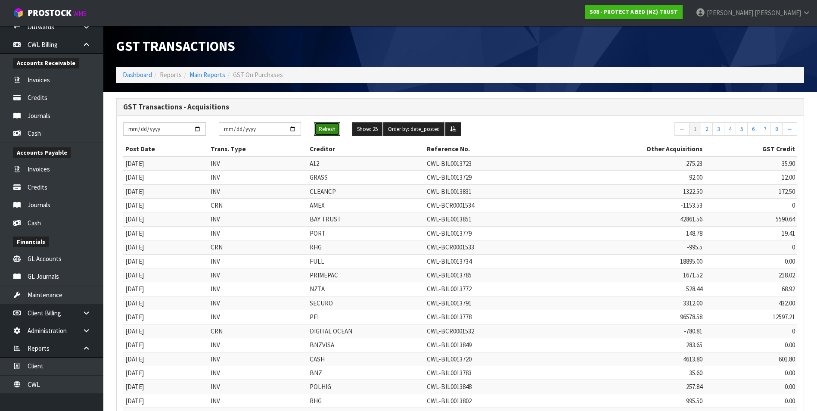
scroll to position [162, 0]
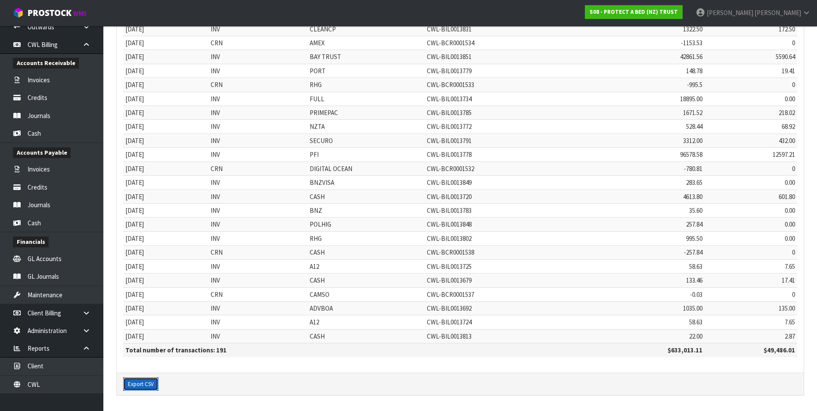
click at [142, 387] on button "Export CSV" at bounding box center [140, 384] width 35 height 14
click at [43, 188] on link "Credits" at bounding box center [51, 187] width 103 height 18
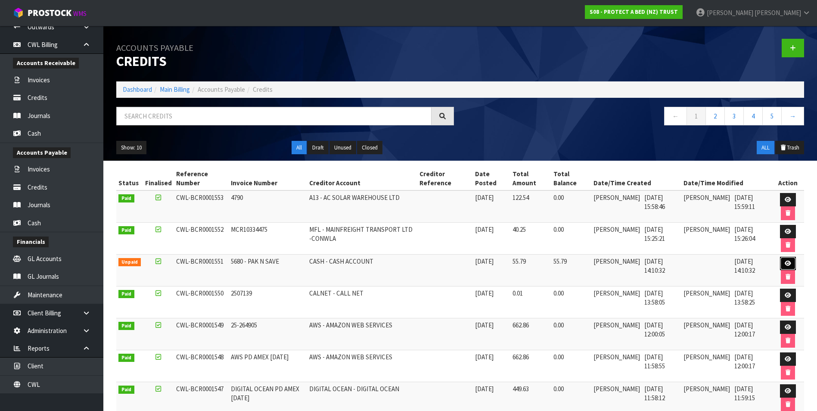
click at [788, 263] on icon at bounding box center [788, 264] width 6 height 6
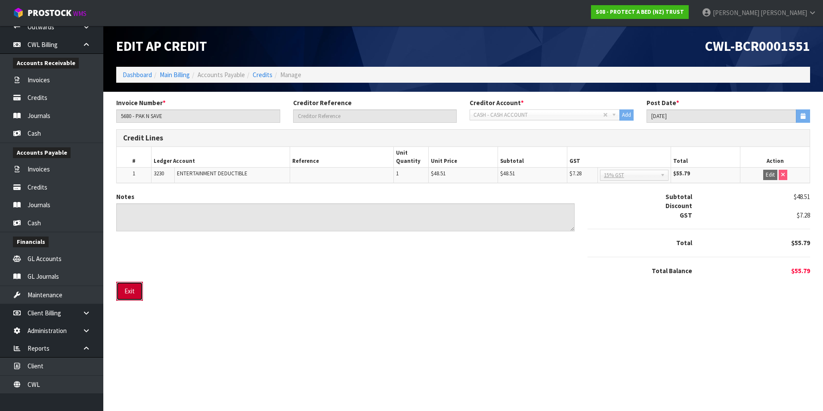
click at [135, 294] on button "Exit" at bounding box center [129, 291] width 27 height 19
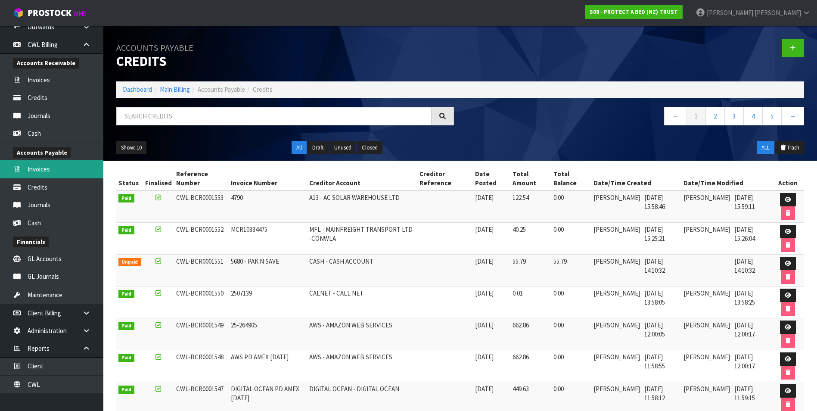
click at [46, 167] on link "Invoices" at bounding box center [51, 169] width 103 height 18
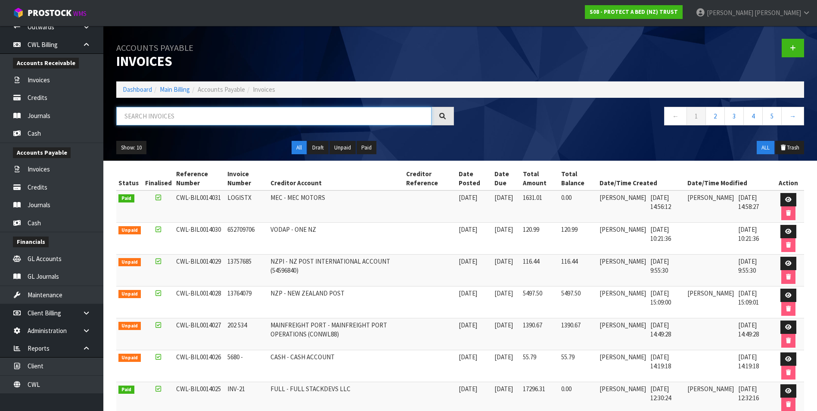
click at [144, 114] on input "text" at bounding box center [273, 116] width 315 height 19
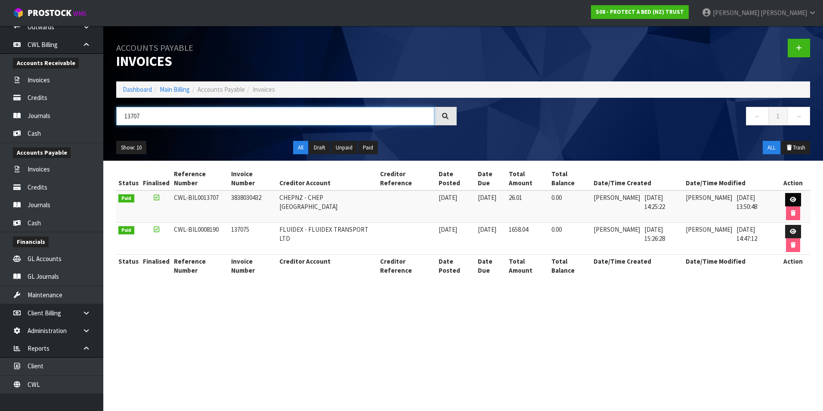
type input "13707"
click at [793, 198] on icon at bounding box center [793, 200] width 6 height 6
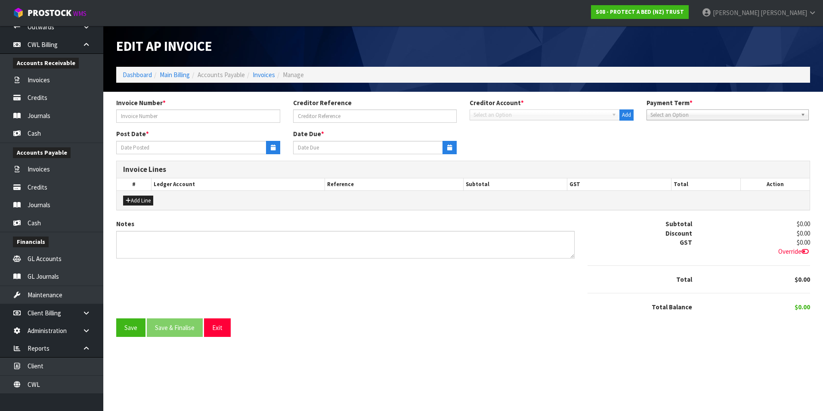
type input "3838030432"
type input "[DATE]"
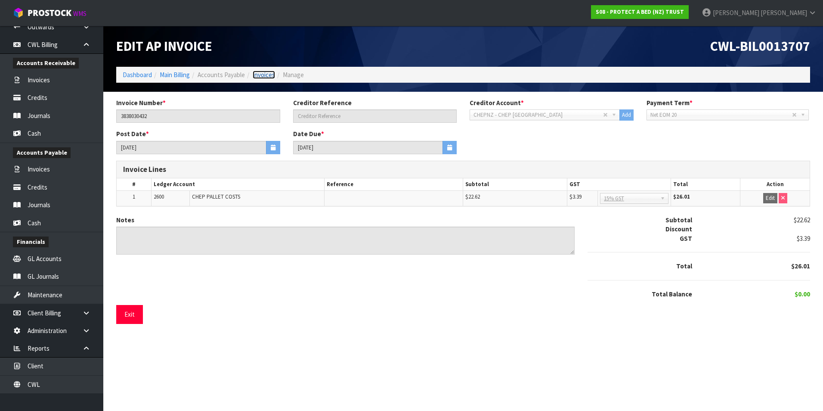
click at [268, 77] on link "Invoices" at bounding box center [264, 75] width 22 height 8
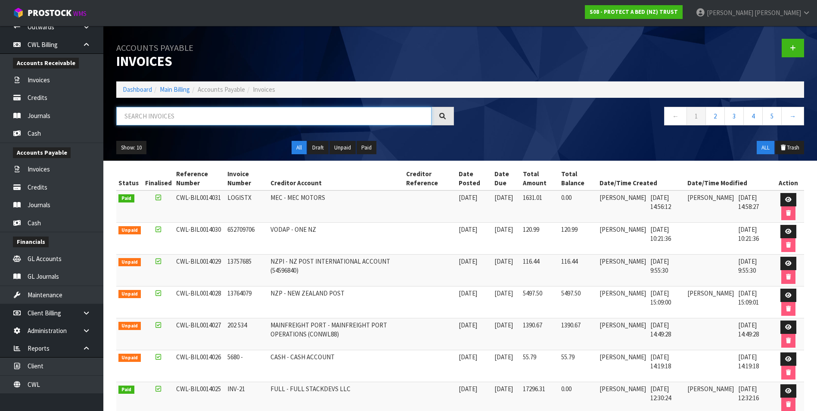
click at [184, 115] on input "text" at bounding box center [273, 116] width 315 height 19
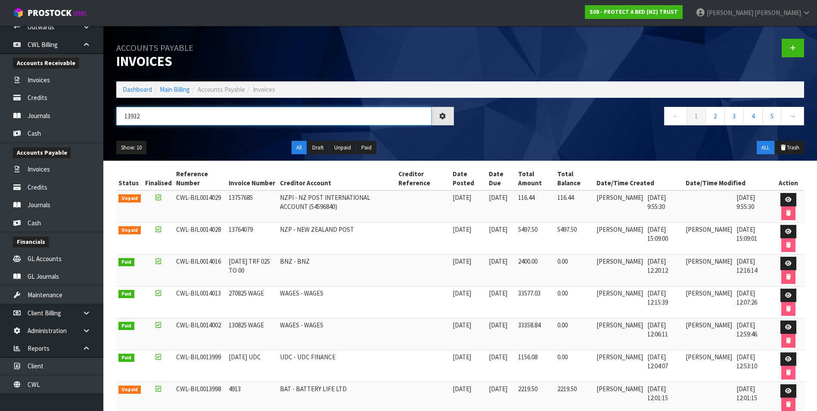
type input "13932"
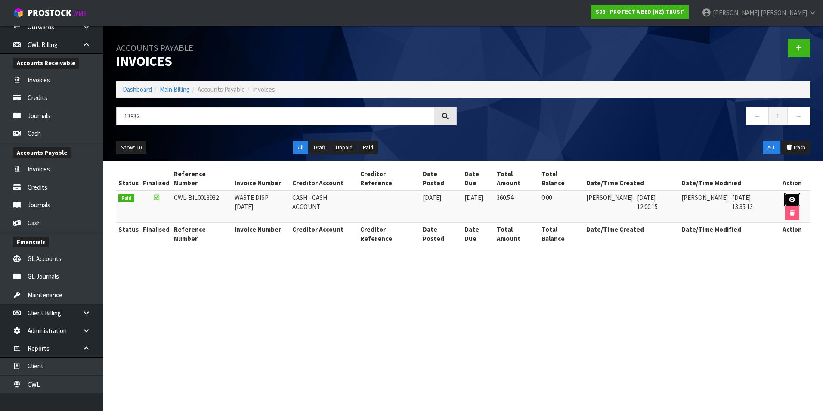
click at [789, 197] on icon at bounding box center [792, 200] width 6 height 6
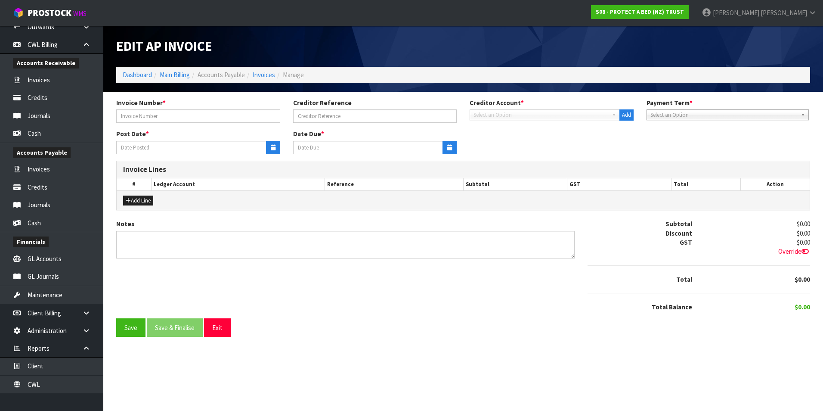
type input "WASTE DISP [DATE]"
type input "[DATE]"
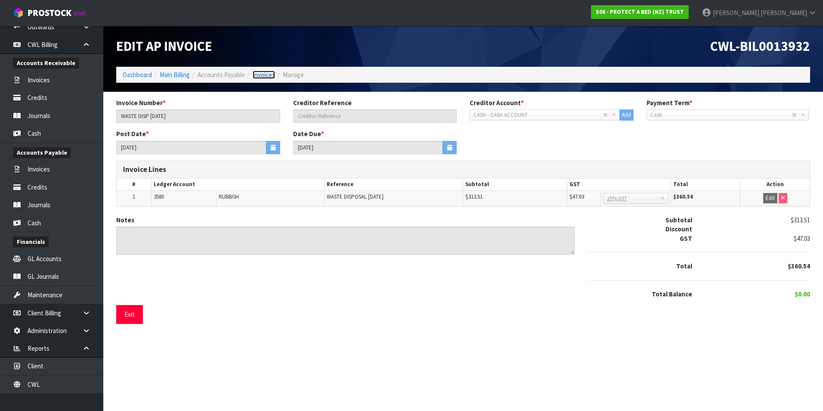
click at [262, 74] on link "Invoices" at bounding box center [264, 75] width 22 height 8
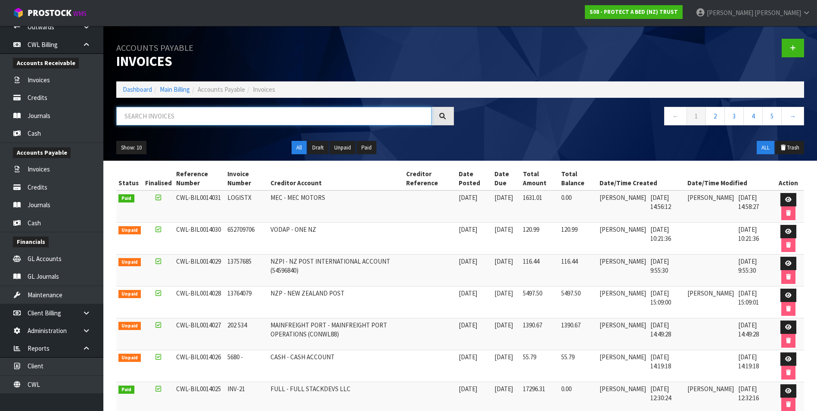
click at [154, 114] on input "text" at bounding box center [273, 116] width 315 height 19
type input "13931"
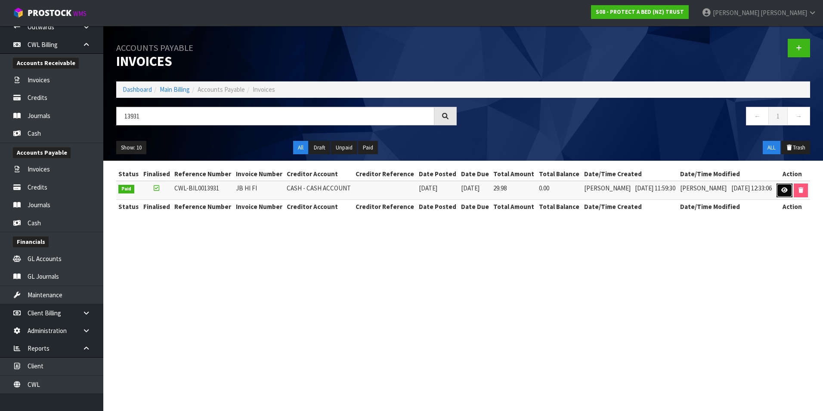
click at [778, 190] on link at bounding box center [785, 190] width 16 height 14
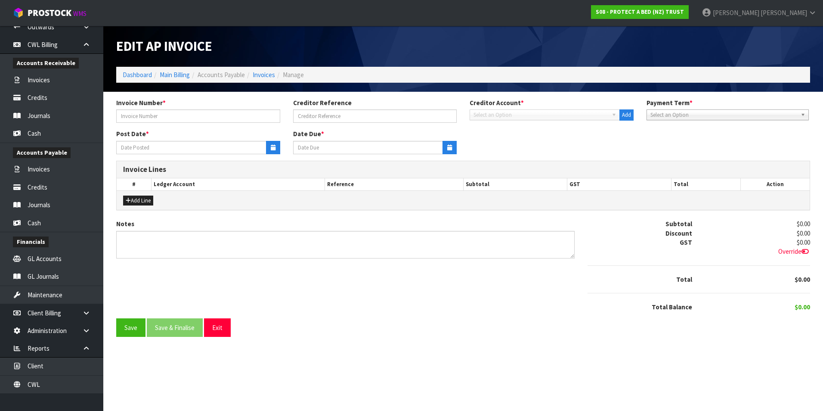
type input "JB HI FI"
type input "[DATE]"
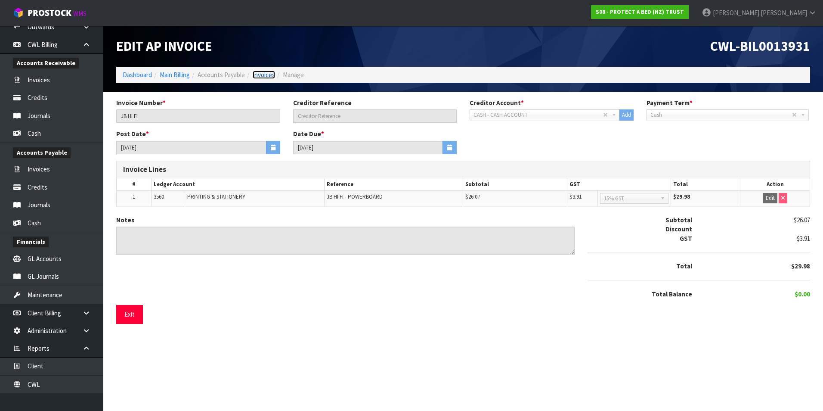
click at [270, 75] on link "Invoices" at bounding box center [264, 75] width 22 height 8
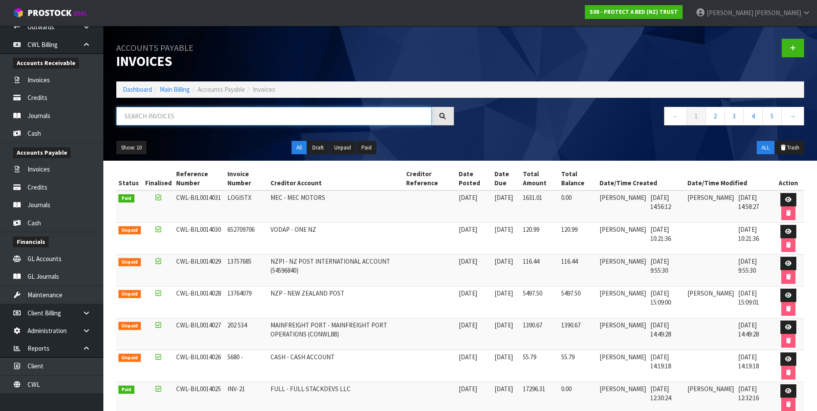
click at [139, 116] on input "text" at bounding box center [273, 116] width 315 height 19
type input "13932"
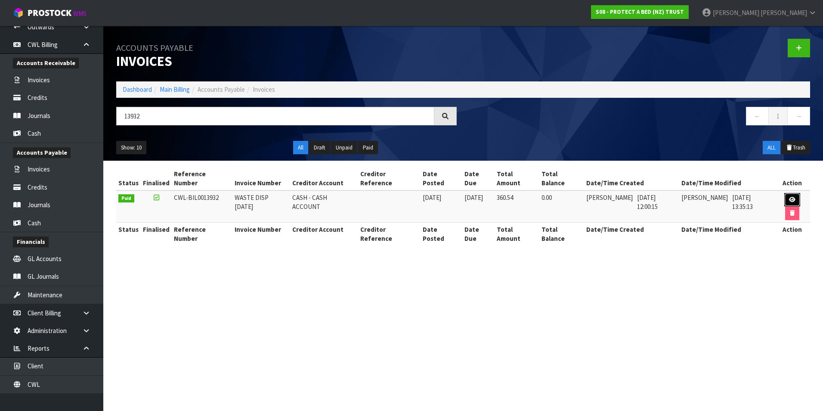
click at [789, 197] on icon at bounding box center [792, 200] width 6 height 6
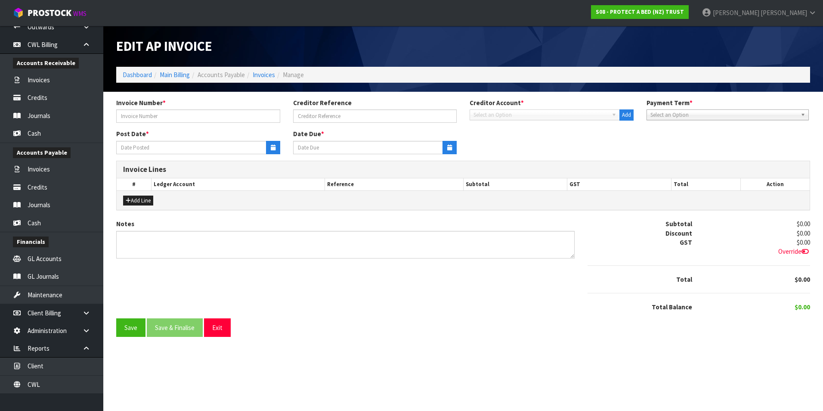
type input "WASTE DISP [DATE]"
type input "[DATE]"
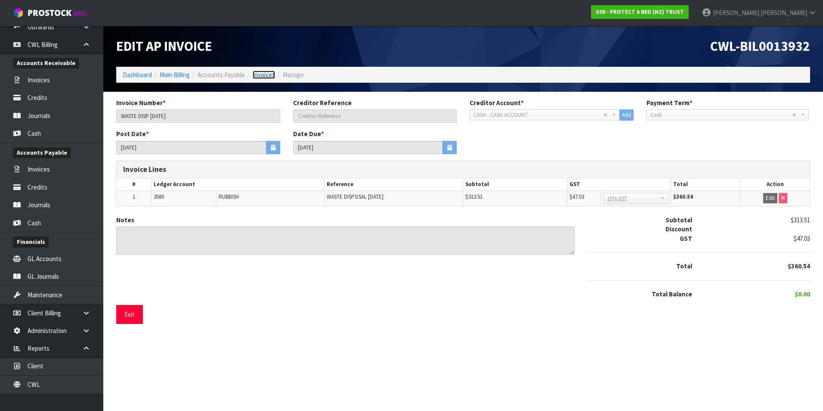
drag, startPoint x: 269, startPoint y: 76, endPoint x: 265, endPoint y: 78, distance: 4.5
click at [269, 76] on link "Invoices" at bounding box center [264, 75] width 22 height 8
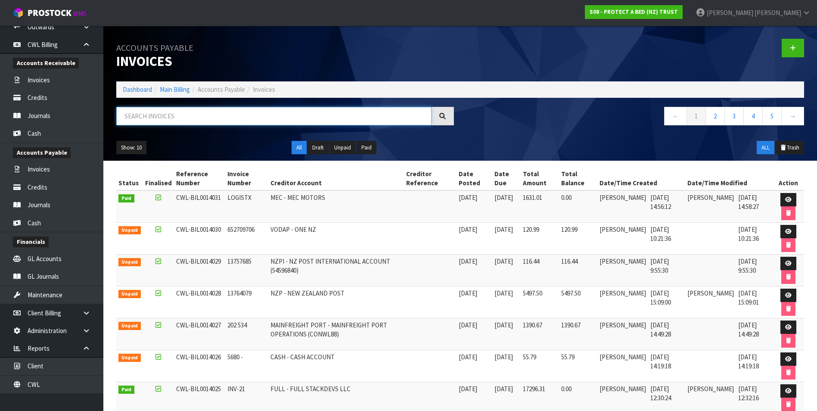
click at [164, 117] on input "text" at bounding box center [273, 116] width 315 height 19
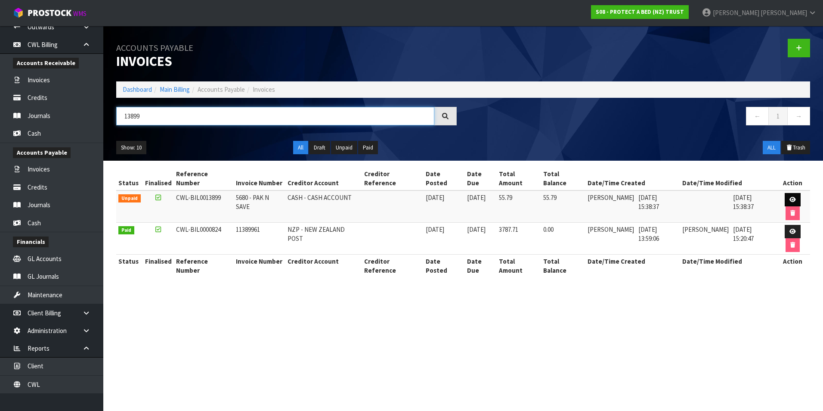
type input "13899"
click at [785, 193] on link at bounding box center [793, 200] width 16 height 14
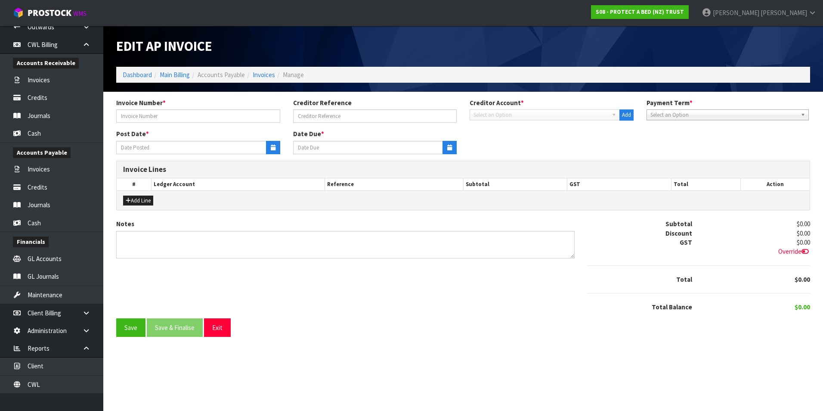
type input "5680 - PAK N SAVE"
type input "[DATE]"
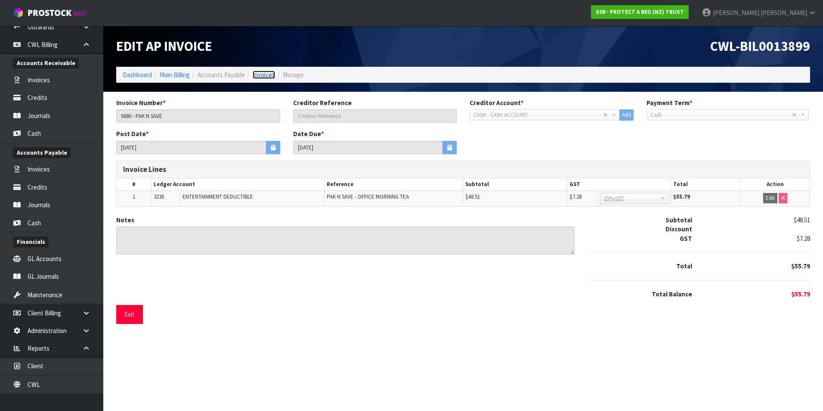
click at [268, 75] on link "Invoices" at bounding box center [264, 75] width 22 height 8
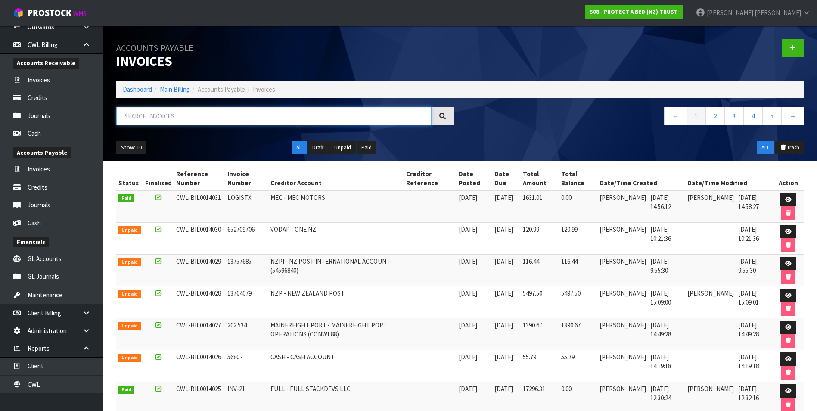
drag, startPoint x: 139, startPoint y: 118, endPoint x: 139, endPoint y: 114, distance: 4.8
click at [139, 115] on input "text" at bounding box center [273, 116] width 315 height 19
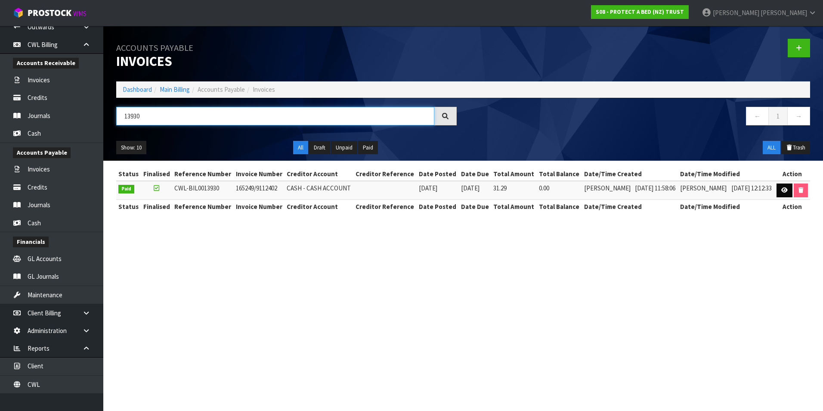
type input "13930"
click at [782, 186] on link at bounding box center [785, 190] width 16 height 14
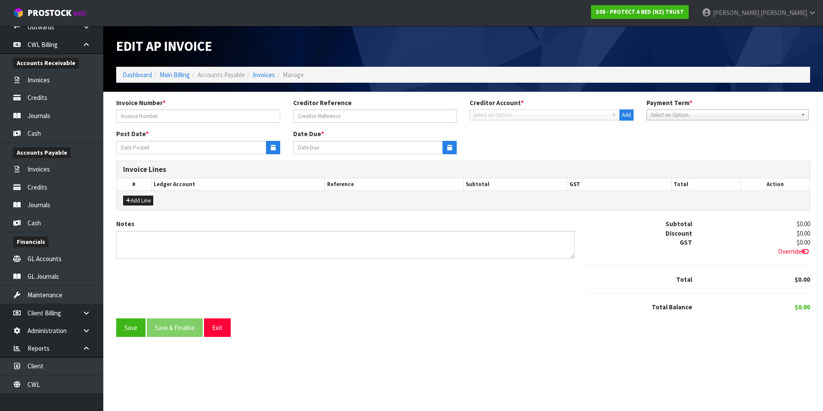
type input "165249/9112402"
type input "[DATE]"
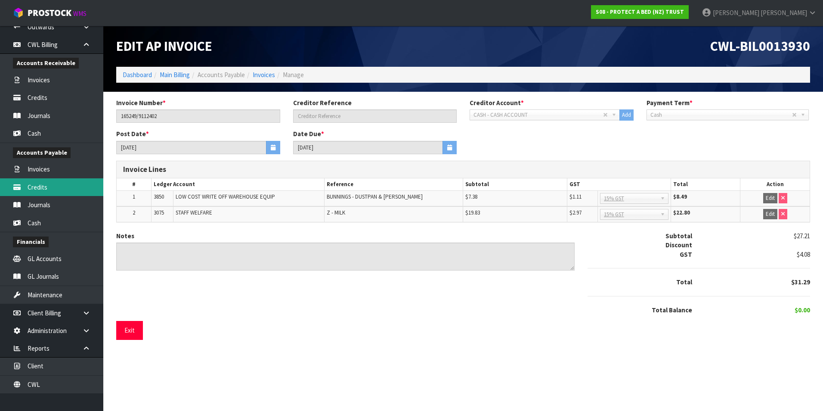
click at [57, 190] on link "Credits" at bounding box center [51, 187] width 103 height 18
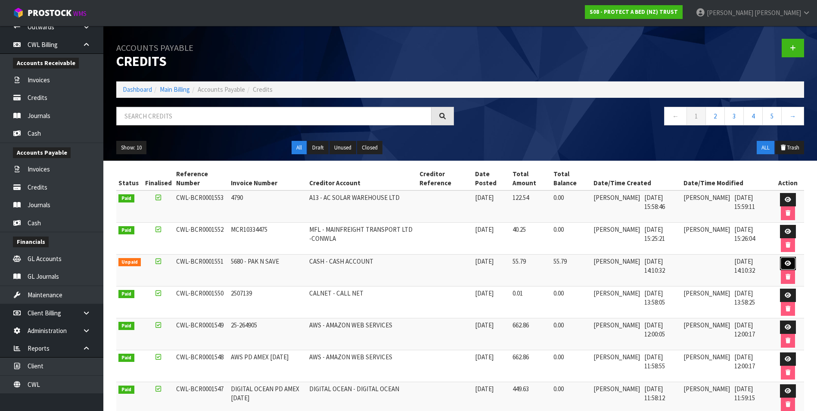
click at [789, 265] on icon at bounding box center [788, 264] width 6 height 6
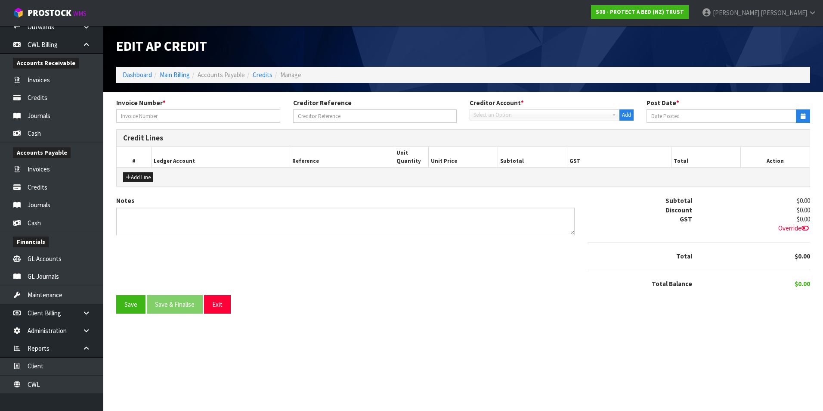
type input "5680 - PAK N SAVE"
type input "[DATE]"
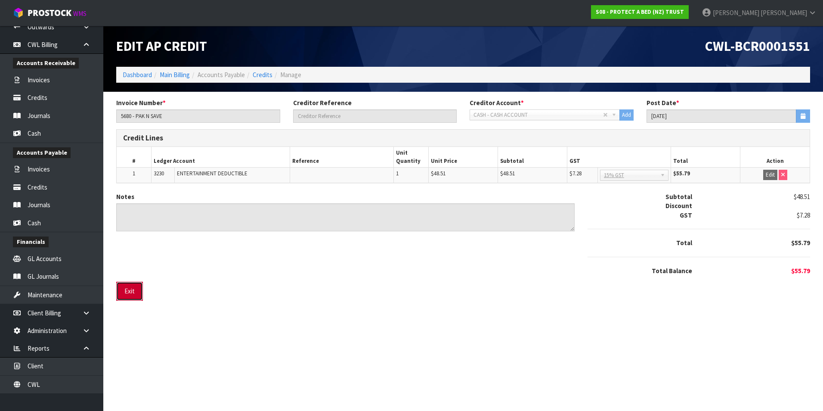
click at [132, 292] on button "Exit" at bounding box center [129, 291] width 27 height 19
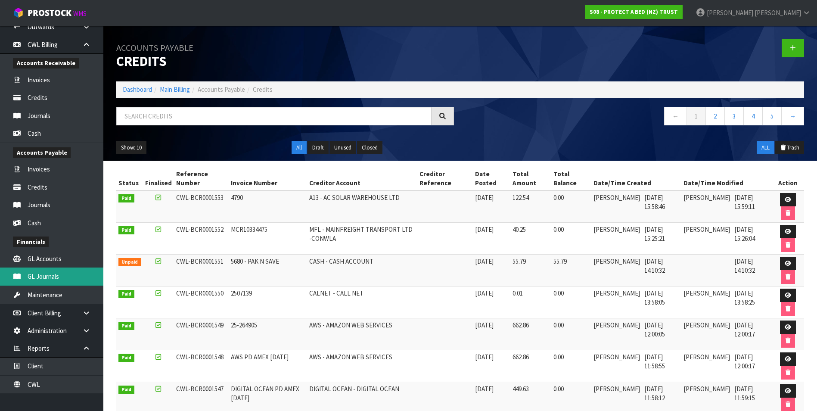
click at [58, 275] on link "GL Journals" at bounding box center [51, 276] width 103 height 18
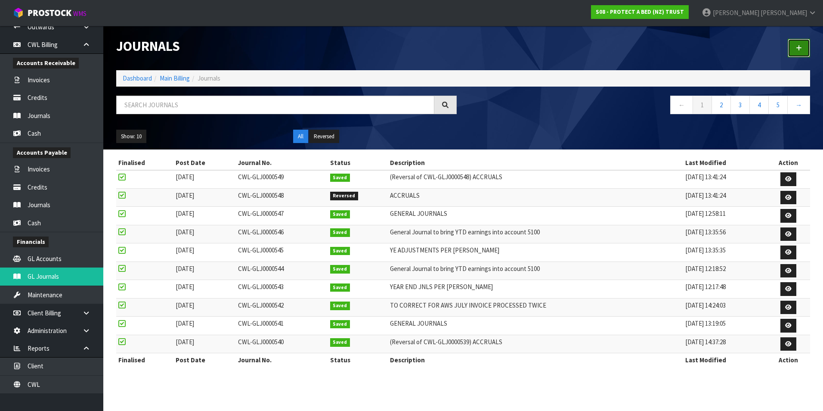
click at [799, 46] on icon at bounding box center [799, 48] width 6 height 6
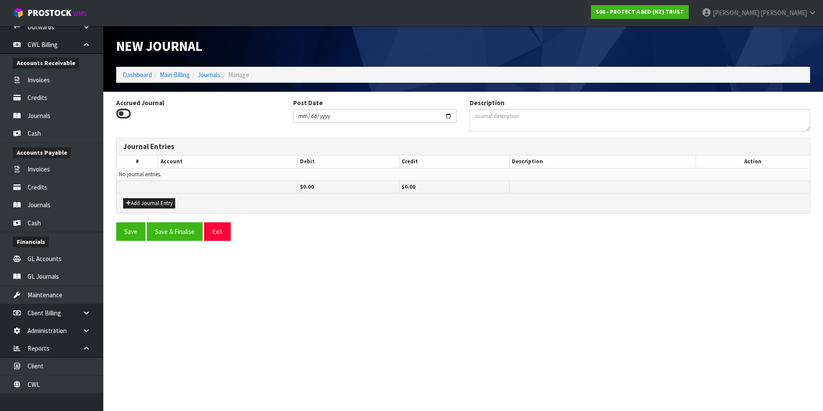
click at [119, 110] on icon at bounding box center [123, 113] width 15 height 13
click at [0, 0] on input "Accrued Journal" at bounding box center [0, 0] width 0 height 0
click at [450, 115] on input "[DATE]" at bounding box center [375, 115] width 164 height 13
type input "[DATE]"
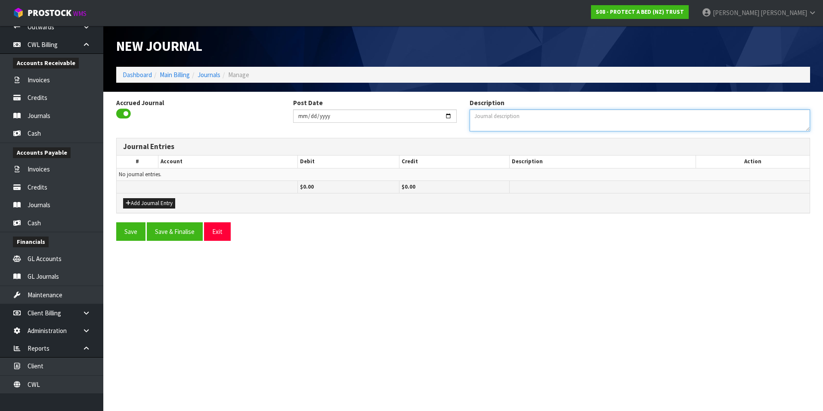
click at [491, 121] on textarea "Description" at bounding box center [640, 120] width 341 height 22
type textarea "TO ACCRUE JULY & AUG INSURANCE"
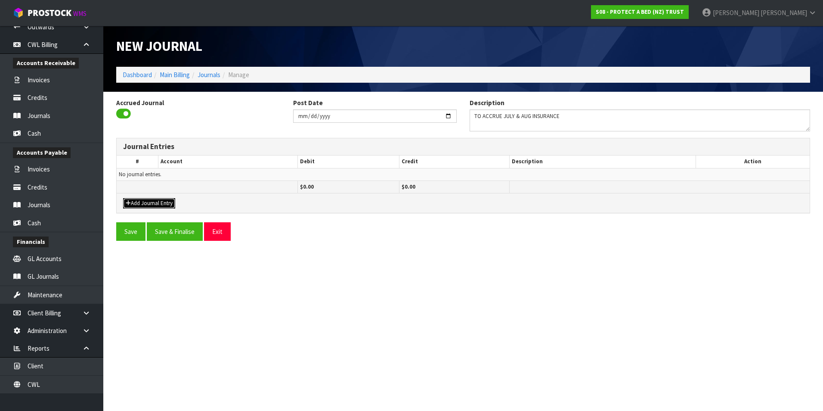
click at [168, 203] on button "Add Journal Entry" at bounding box center [149, 203] width 52 height 10
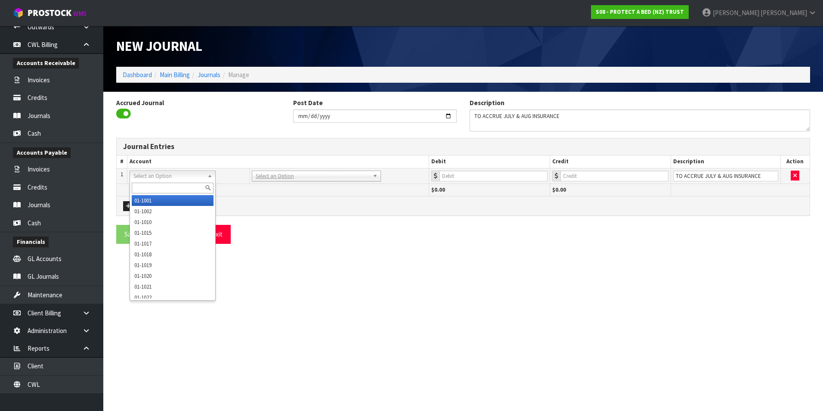
click at [156, 186] on input "text" at bounding box center [173, 188] width 82 height 11
type input "3545"
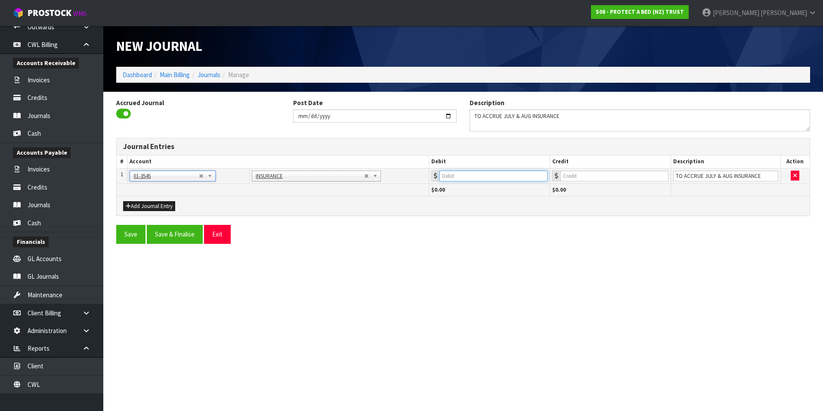
click at [502, 176] on input "number" at bounding box center [494, 176] width 108 height 11
type input "12000"
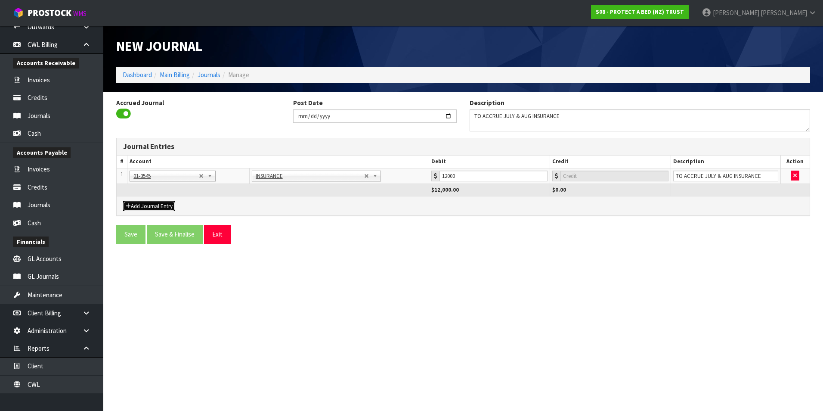
drag, startPoint x: 157, startPoint y: 206, endPoint x: 157, endPoint y: 201, distance: 5.6
click at [156, 206] on button "Add Journal Entry" at bounding box center [149, 206] width 52 height 10
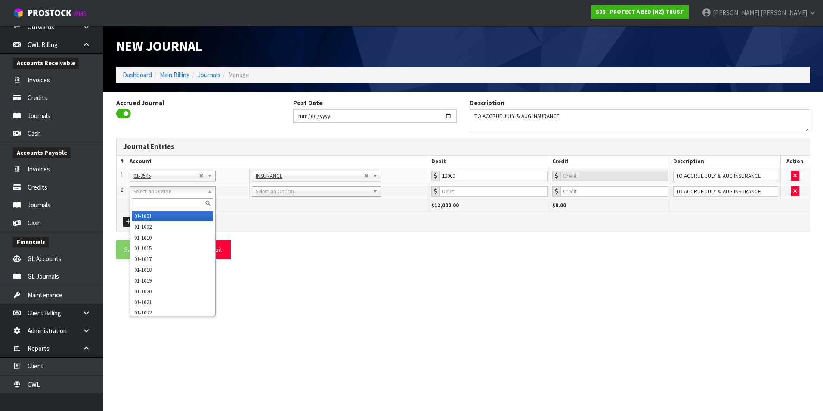
click at [149, 204] on input "text" at bounding box center [173, 203] width 82 height 11
type input "9521"
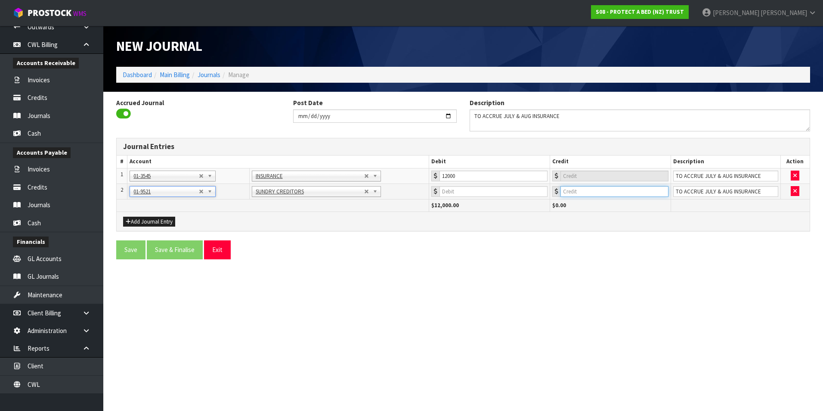
click at [586, 193] on input "number" at bounding box center [615, 191] width 108 height 11
type input "12000"
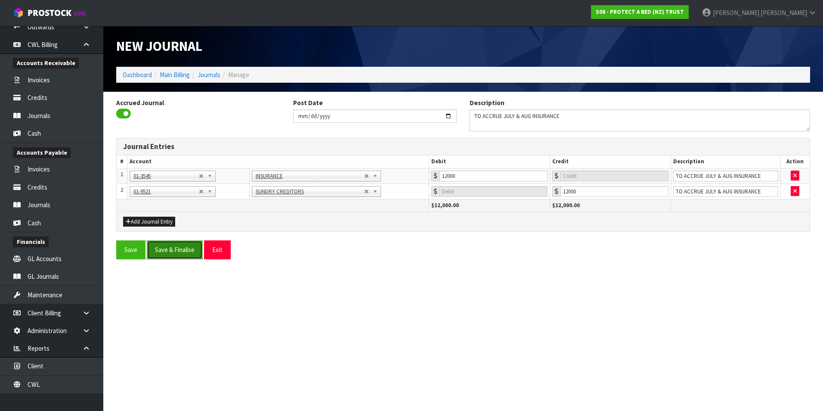
click at [183, 251] on button "Save & Finalise" at bounding box center [175, 249] width 56 height 19
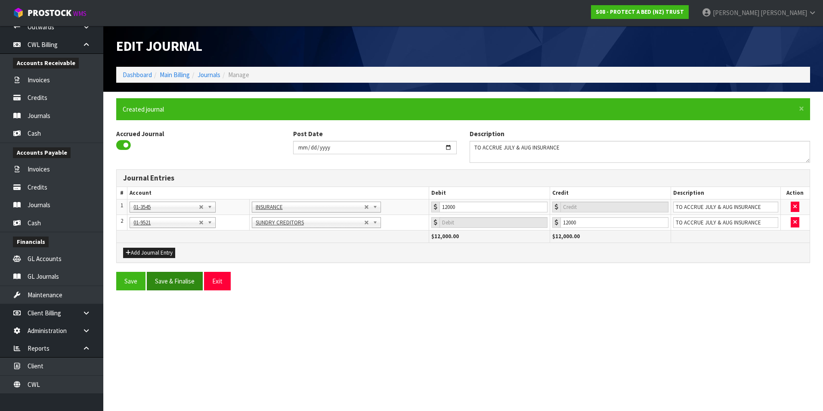
type input "0"
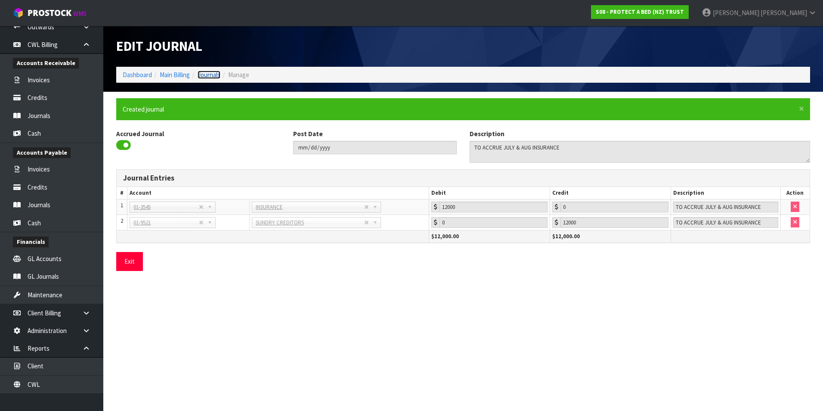
click at [209, 75] on link "Journals" at bounding box center [209, 75] width 23 height 8
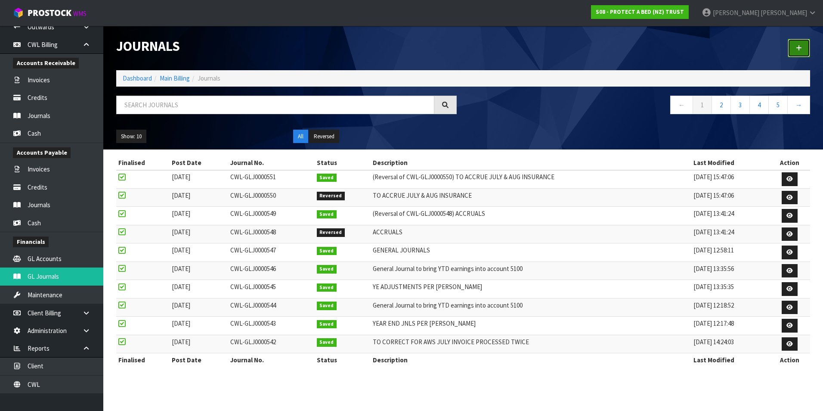
click at [799, 46] on icon at bounding box center [799, 48] width 6 height 6
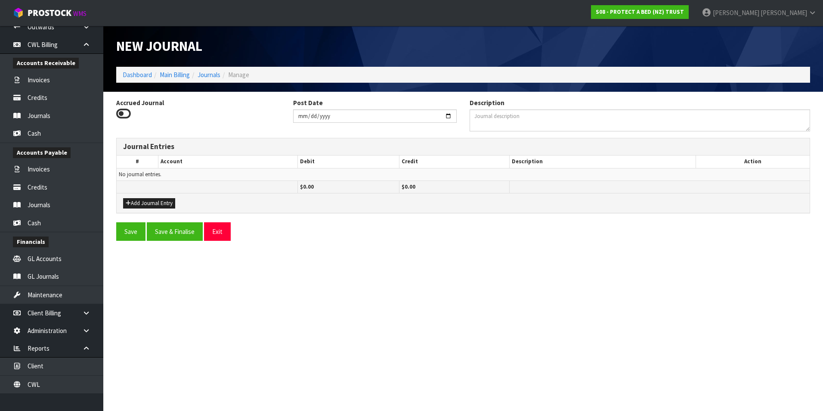
click at [124, 112] on icon at bounding box center [123, 113] width 15 height 13
click at [0, 0] on input "Accrued Journal" at bounding box center [0, 0] width 0 height 0
click at [448, 117] on input "[DATE]" at bounding box center [375, 115] width 164 height 13
type input "[DATE]"
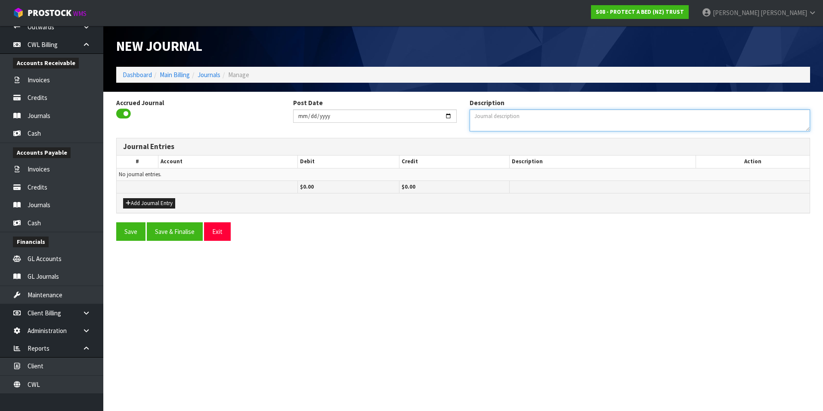
click at [506, 121] on textarea "Description" at bounding box center [640, 120] width 341 height 22
type textarea "BEING AUG INVOICES PROCESSED JULY"
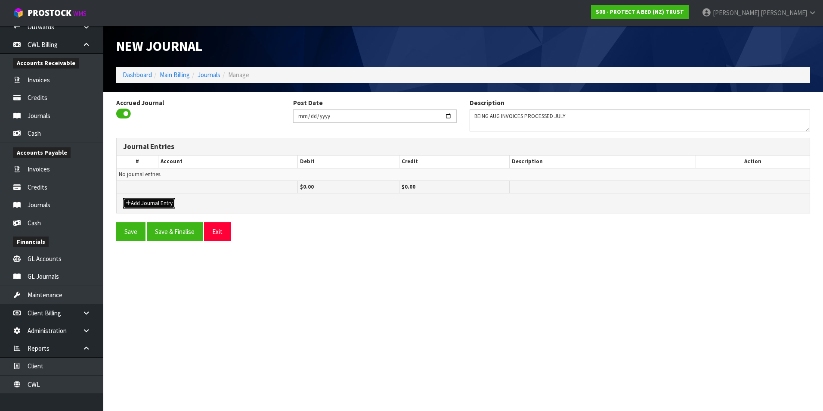
click at [167, 203] on button "Add Journal Entry" at bounding box center [149, 203] width 52 height 10
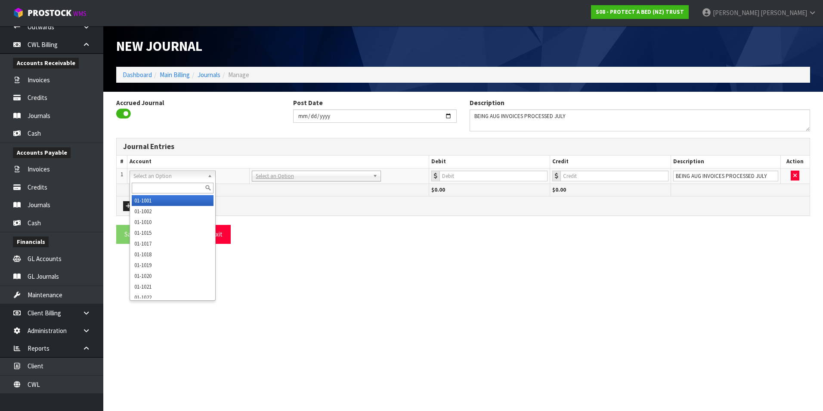
click at [169, 187] on input "text" at bounding box center [173, 188] width 82 height 11
type input "3560"
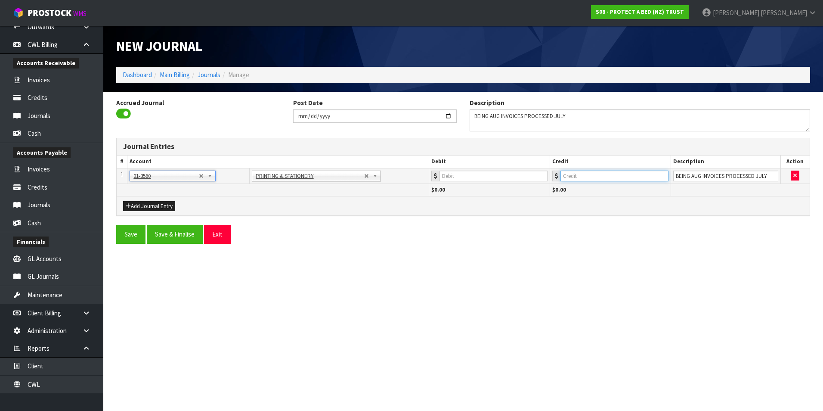
click at [598, 176] on input "number" at bounding box center [615, 176] width 108 height 11
type input "26.07"
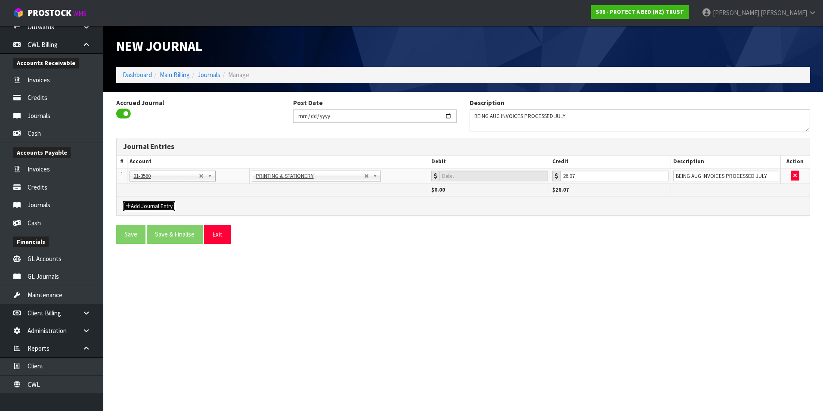
click at [162, 207] on button "Add Journal Entry" at bounding box center [149, 206] width 52 height 10
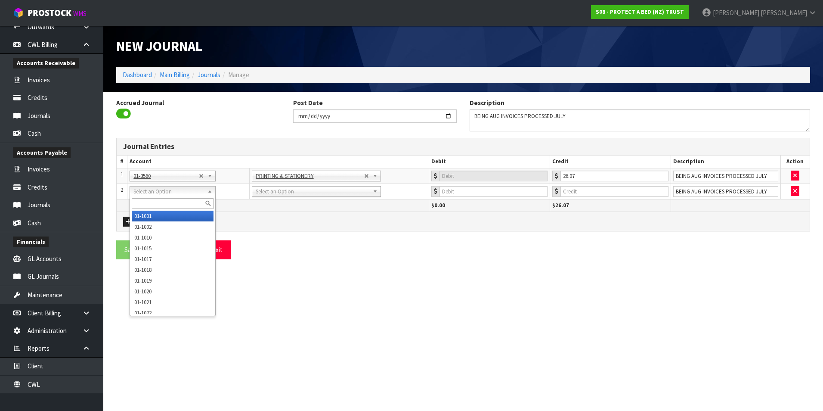
click at [153, 200] on input "text" at bounding box center [173, 203] width 82 height 11
type input "3580"
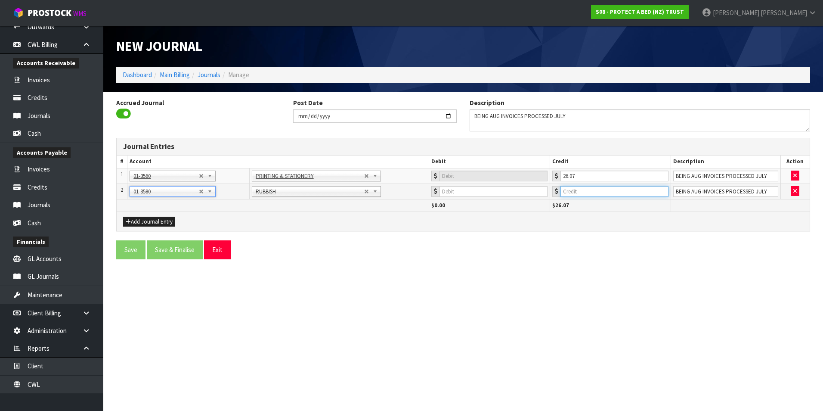
click at [590, 188] on input "number" at bounding box center [615, 191] width 108 height 11
type input "313.51"
click at [145, 221] on button "Add Journal Entry" at bounding box center [149, 222] width 52 height 10
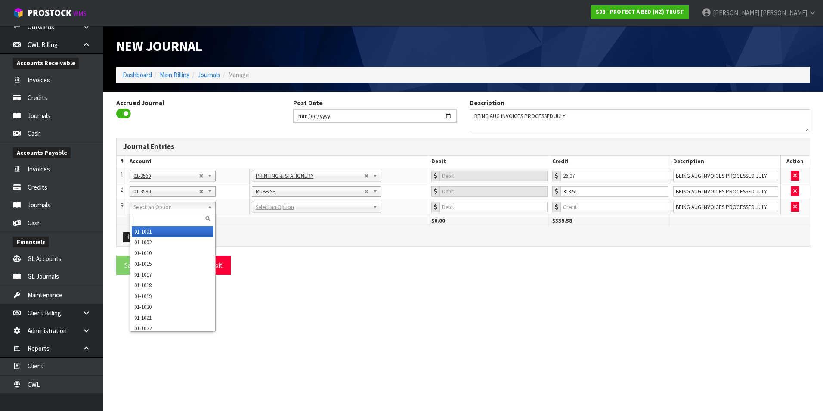
click at [143, 220] on input "text" at bounding box center [173, 219] width 82 height 11
type input "3850"
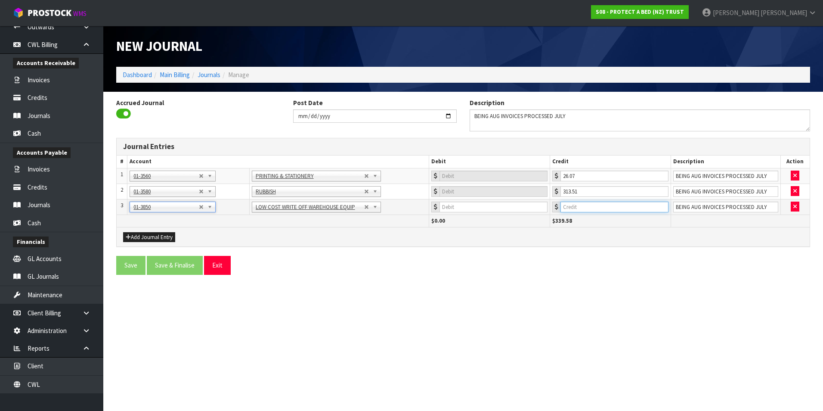
click at [622, 206] on input "number" at bounding box center [615, 207] width 108 height 11
type input "7.38"
click at [160, 237] on button "Add Journal Entry" at bounding box center [149, 237] width 52 height 10
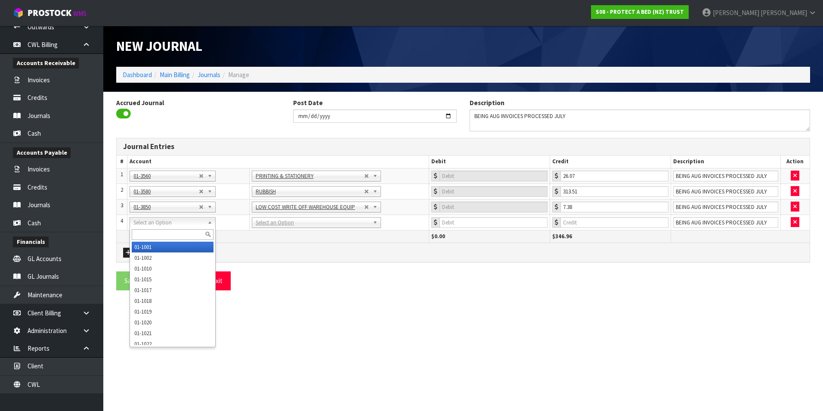
click at [145, 236] on input "text" at bounding box center [173, 234] width 82 height 11
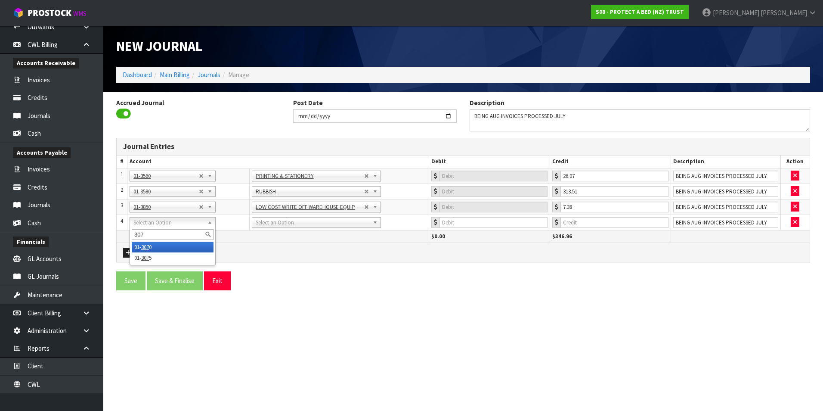
type input "3075"
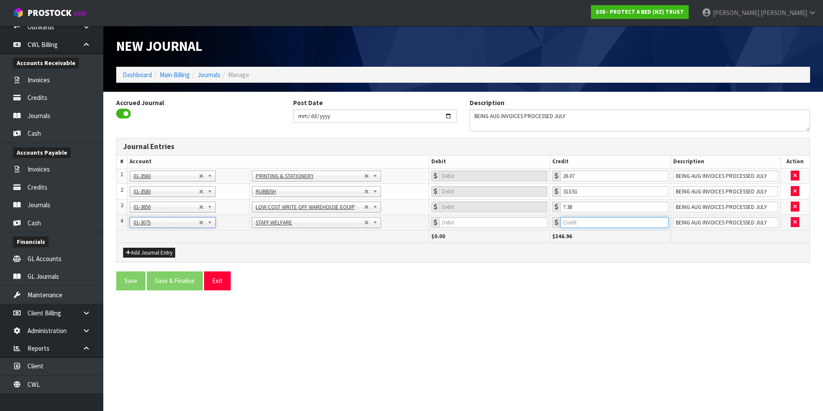
click at [621, 221] on input "number" at bounding box center [615, 222] width 108 height 11
type input "19.83"
click at [139, 253] on button "Add Journal Entry" at bounding box center [149, 253] width 52 height 10
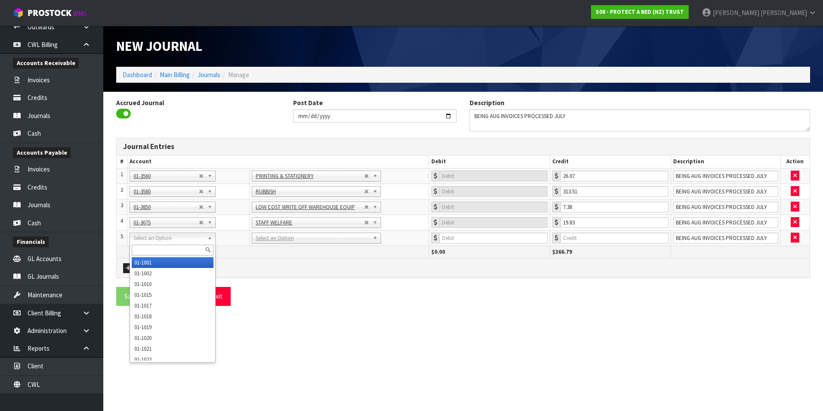
click at [144, 248] on input "text" at bounding box center [173, 250] width 82 height 11
type input "9520"
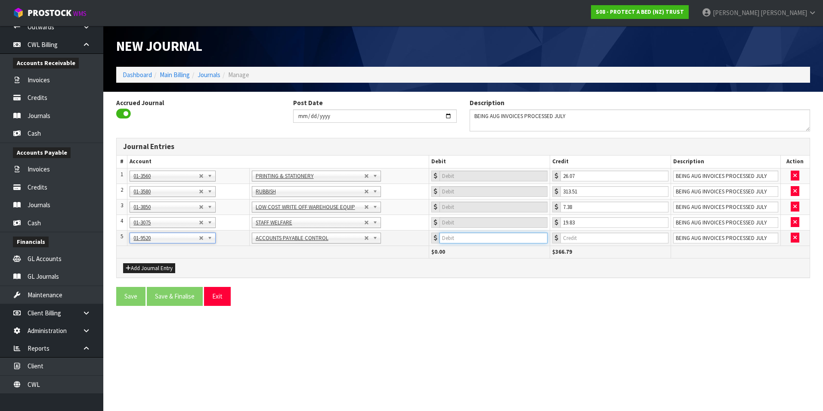
click at [512, 239] on input "number" at bounding box center [494, 238] width 108 height 11
type input "366.79"
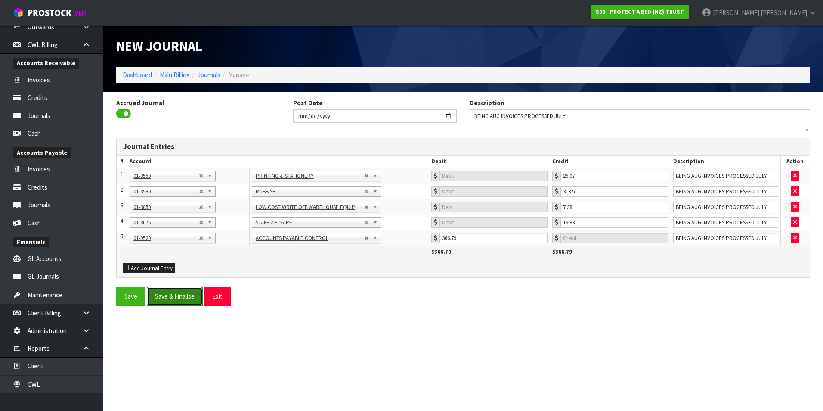
click at [186, 296] on button "Save & Finalise" at bounding box center [175, 296] width 56 height 19
type input "0"
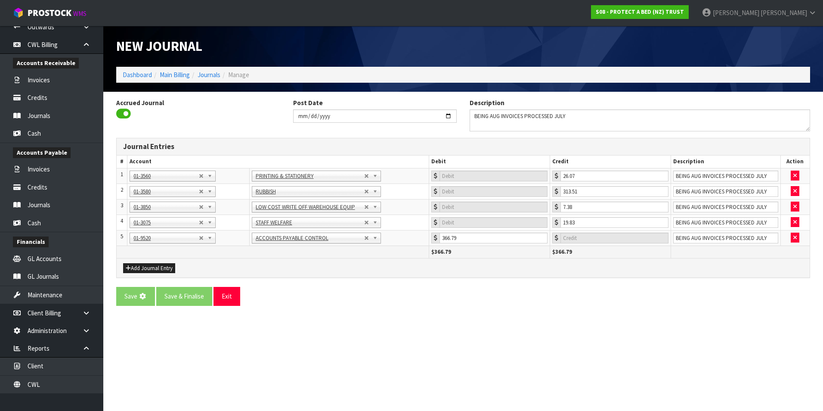
type input "0"
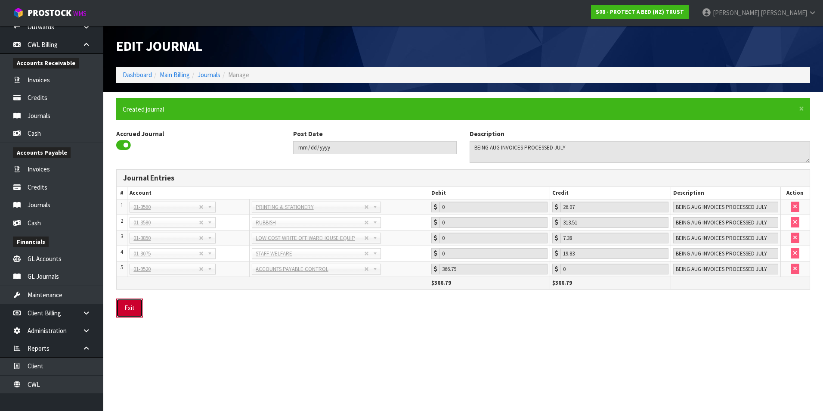
click at [137, 306] on button "Exit" at bounding box center [129, 307] width 27 height 19
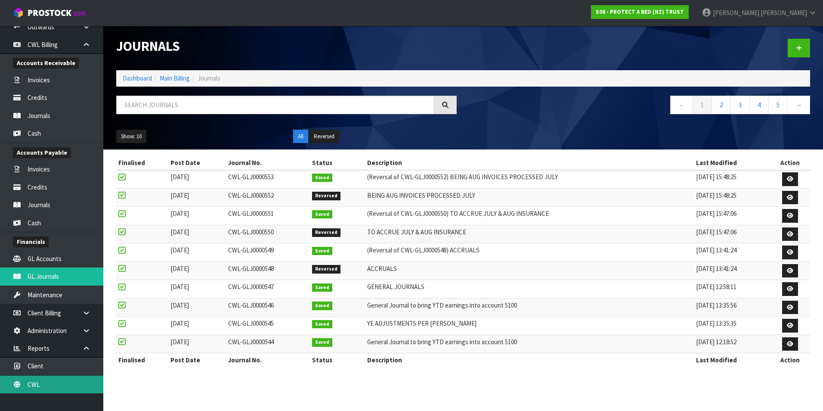
click at [75, 381] on link "CWL" at bounding box center [51, 384] width 103 height 18
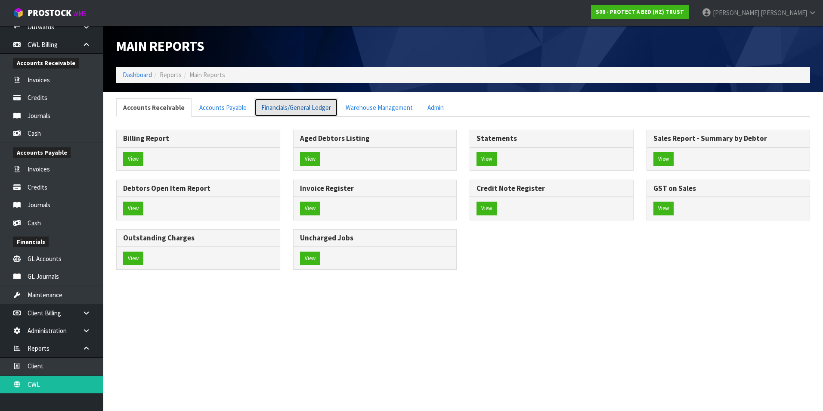
click at [287, 108] on link "Financials/General Ledger" at bounding box center [296, 107] width 84 height 19
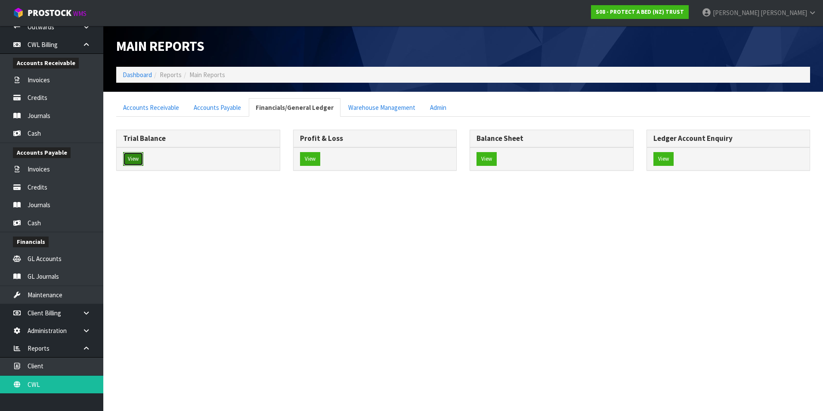
click at [134, 160] on button "View" at bounding box center [133, 159] width 20 height 14
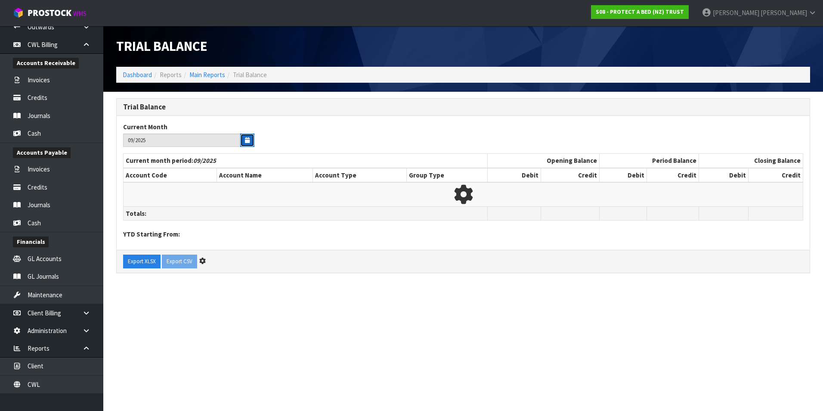
click at [247, 141] on icon "button" at bounding box center [247, 140] width 5 height 6
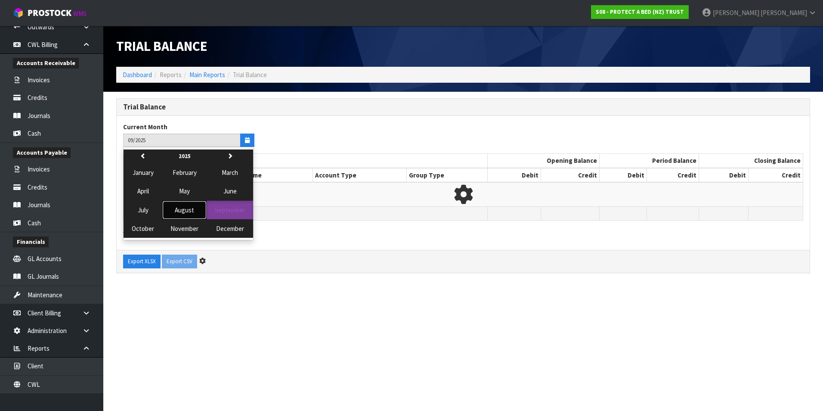
click at [188, 209] on span "August" at bounding box center [184, 210] width 19 height 8
type input "08/2025"
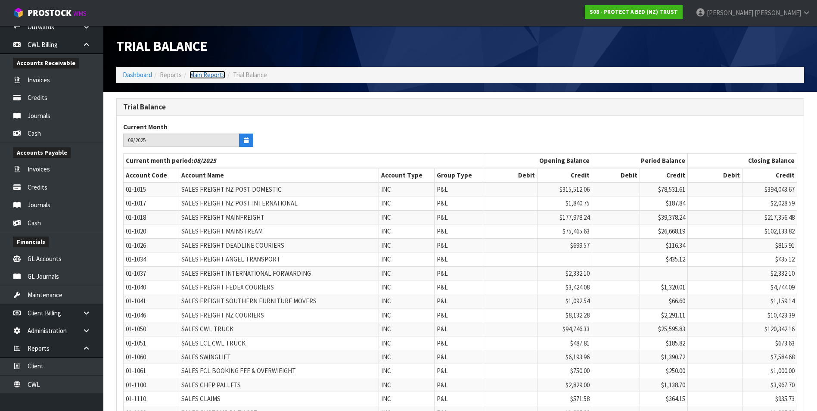
click at [198, 76] on link "Main Reports" at bounding box center [207, 75] width 36 height 8
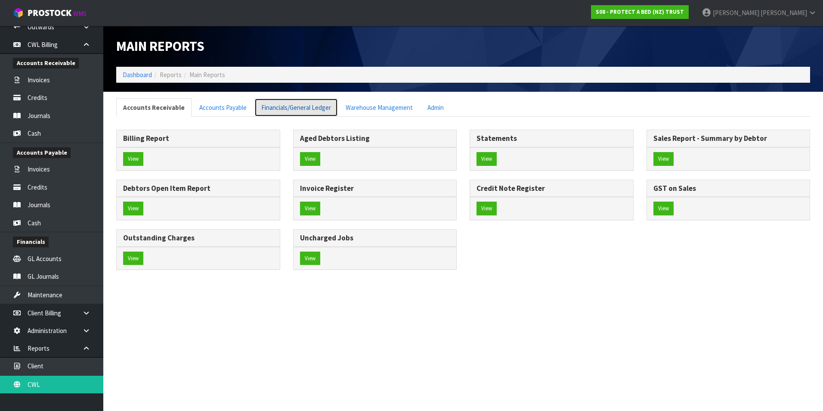
click at [290, 108] on link "Financials/General Ledger" at bounding box center [296, 107] width 84 height 19
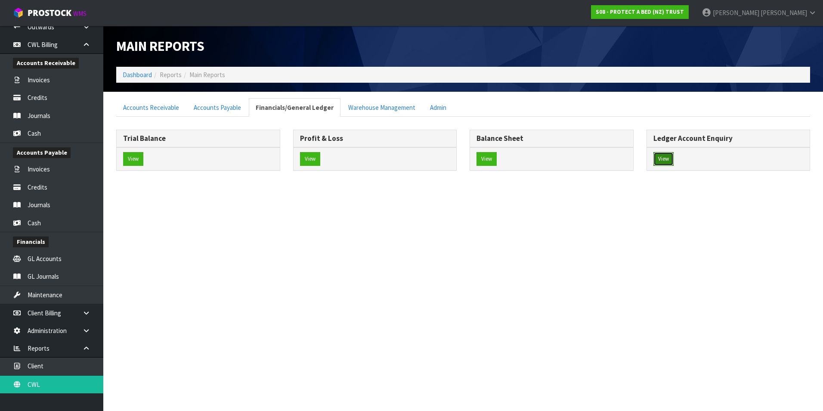
click at [656, 160] on button "View" at bounding box center [664, 159] width 20 height 14
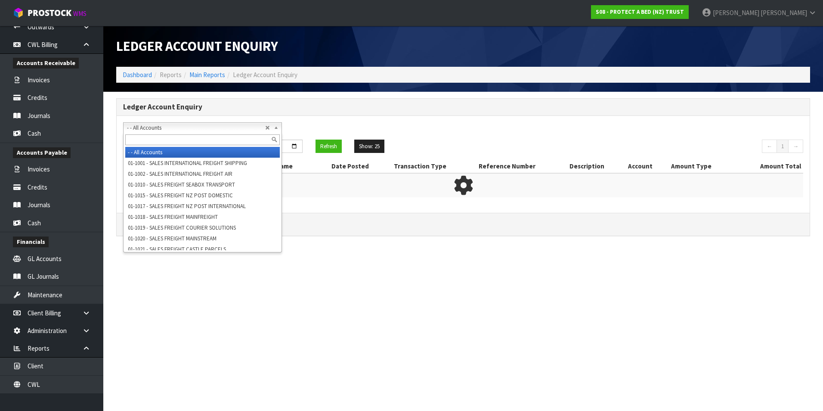
click at [163, 129] on span "- - All Accounts" at bounding box center [196, 128] width 138 height 10
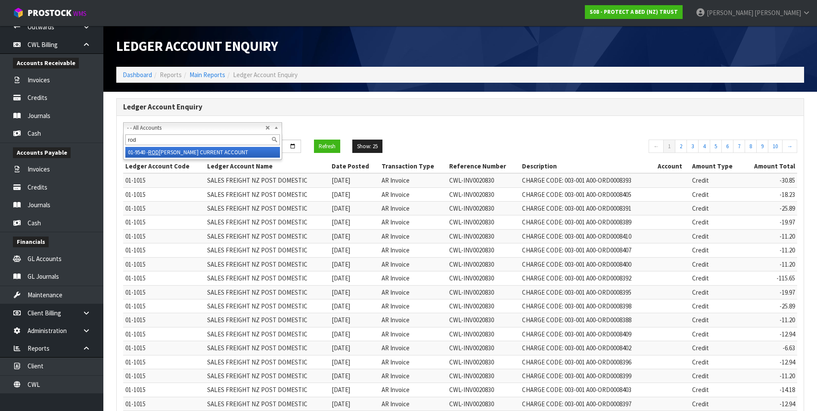
type input "rod"
click at [183, 153] on li "01-9540 - [PERSON_NAME] CURRENT ACCOUNT" at bounding box center [202, 152] width 155 height 11
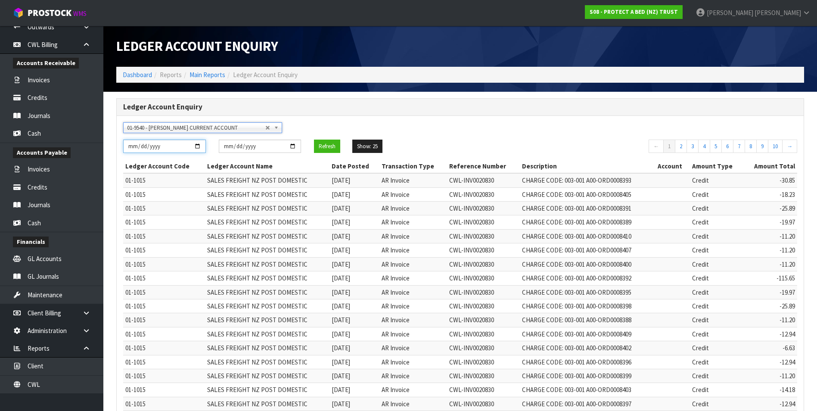
click at [198, 148] on input "[DATE]" at bounding box center [164, 146] width 83 height 13
type input "[DATE]"
click at [331, 145] on button "Refresh" at bounding box center [327, 147] width 26 height 14
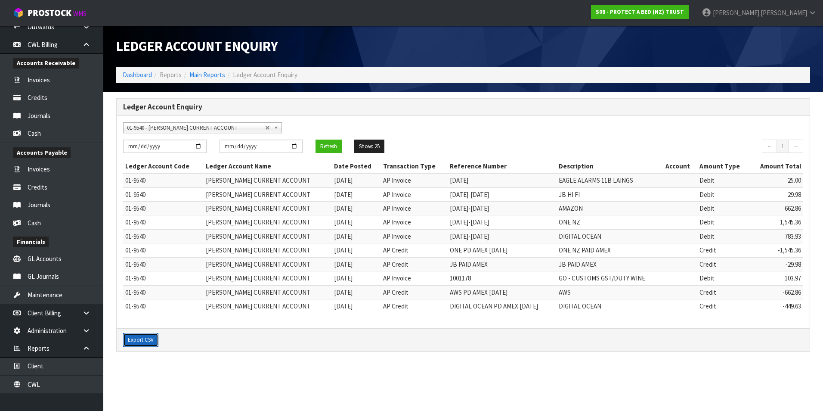
click at [149, 341] on button "Export CSV" at bounding box center [140, 340] width 35 height 14
click at [210, 77] on link "Main Reports" at bounding box center [207, 75] width 36 height 8
